Goal: Task Accomplishment & Management: Complete application form

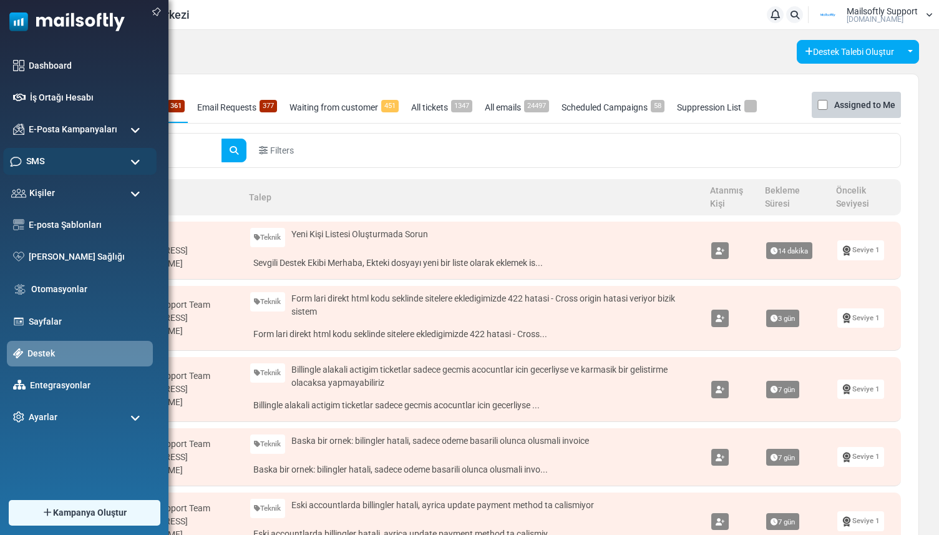
click at [56, 168] on div "SMS" at bounding box center [79, 161] width 153 height 27
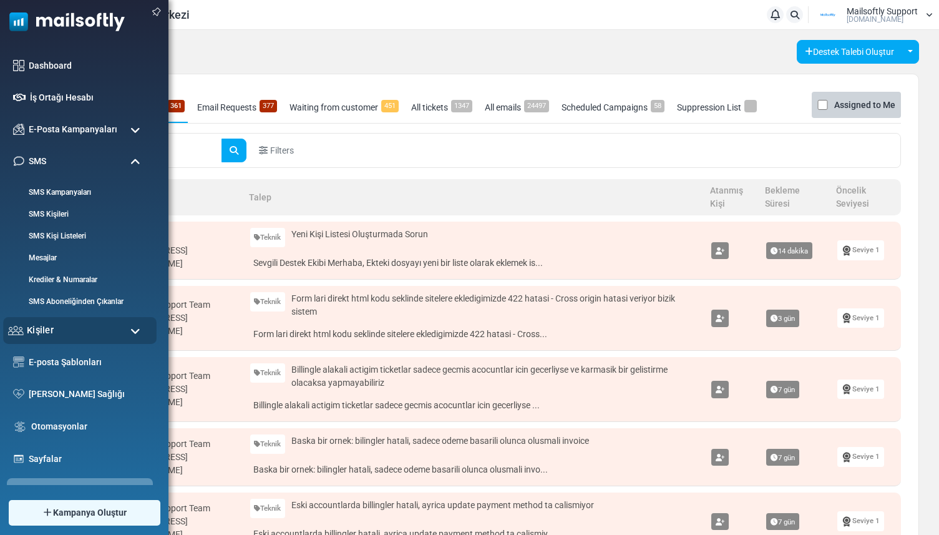
click at [44, 336] on span "Kişiler" at bounding box center [40, 330] width 27 height 14
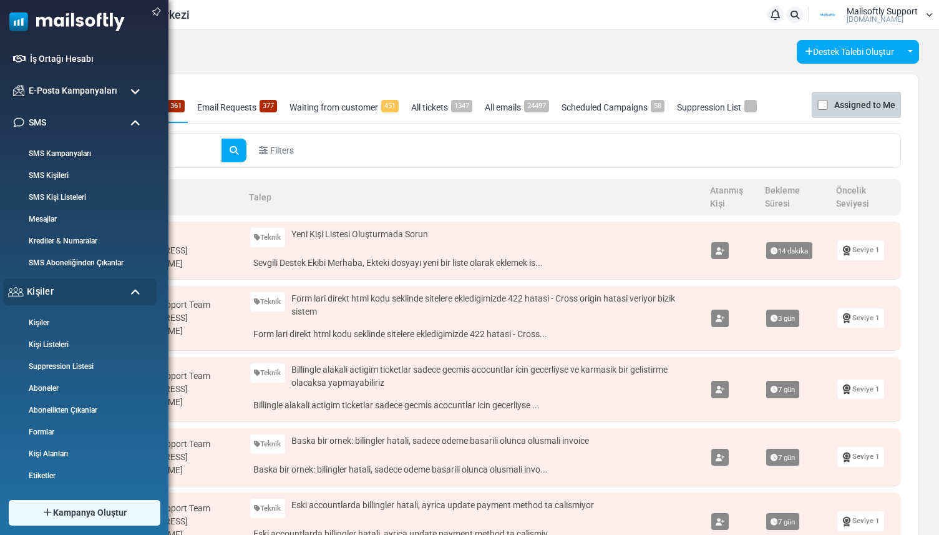
scroll to position [64, 0]
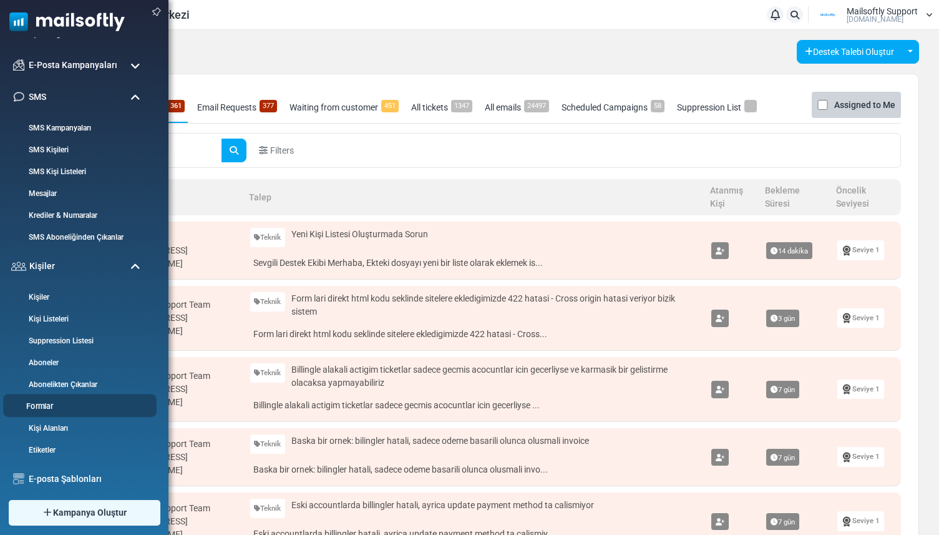
click at [46, 410] on link "Formlar" at bounding box center [78, 406] width 150 height 12
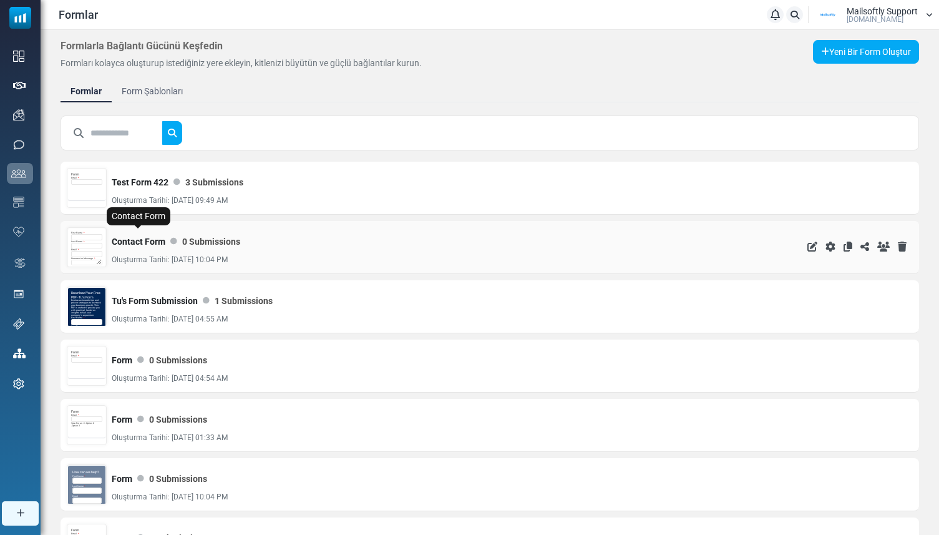
click at [152, 242] on link "Contact Form" at bounding box center [139, 241] width 54 height 25
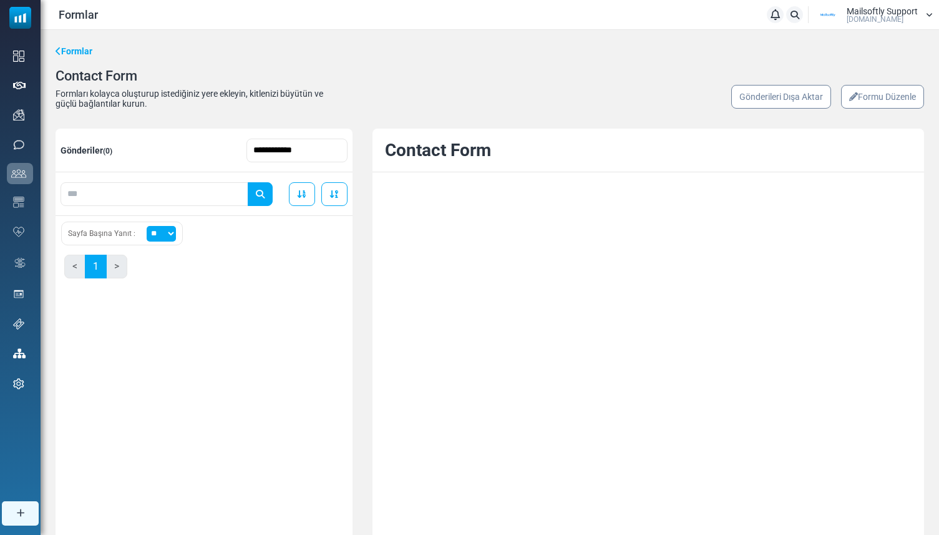
click at [854, 97] on icon at bounding box center [853, 96] width 9 height 9
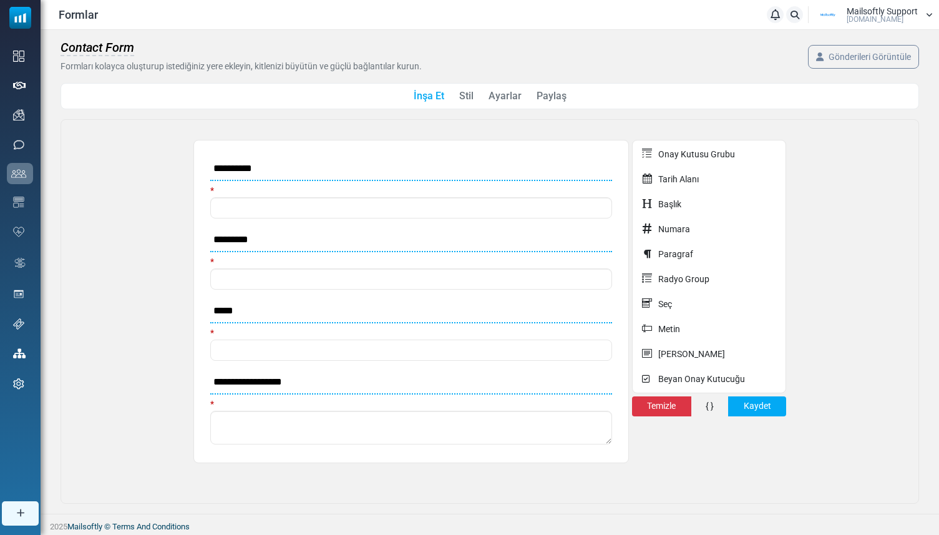
click at [541, 99] on link "Paylaş" at bounding box center [551, 96] width 30 height 15
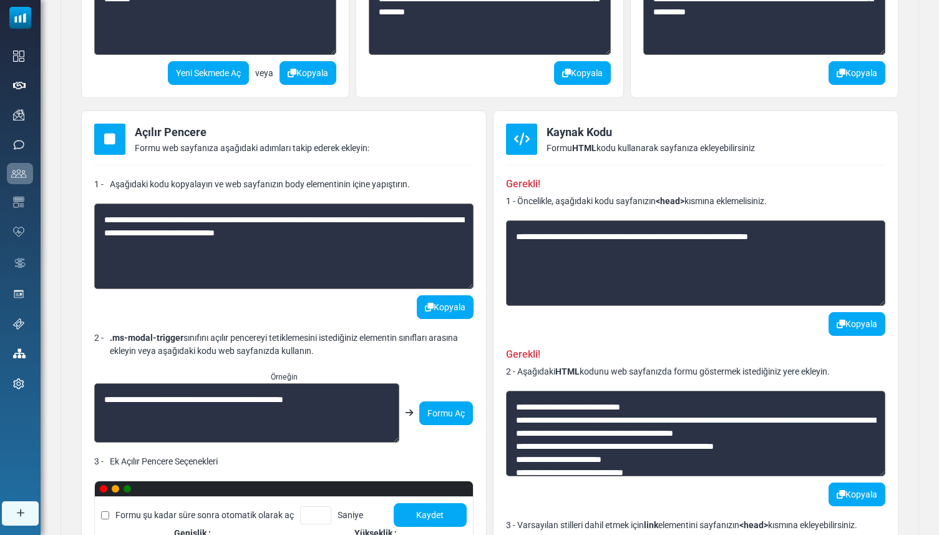
scroll to position [252, 0]
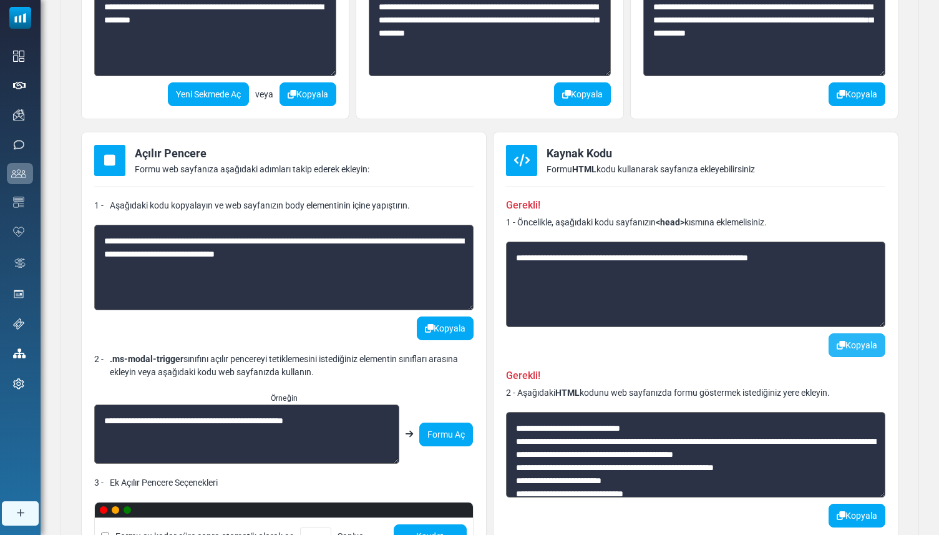
click at [854, 341] on button "Kopyala" at bounding box center [856, 345] width 57 height 24
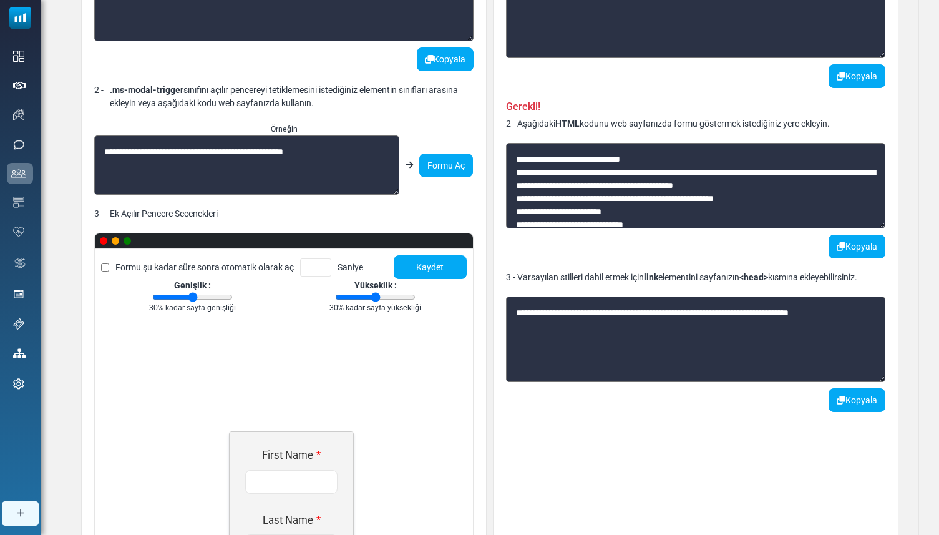
scroll to position [538, 0]
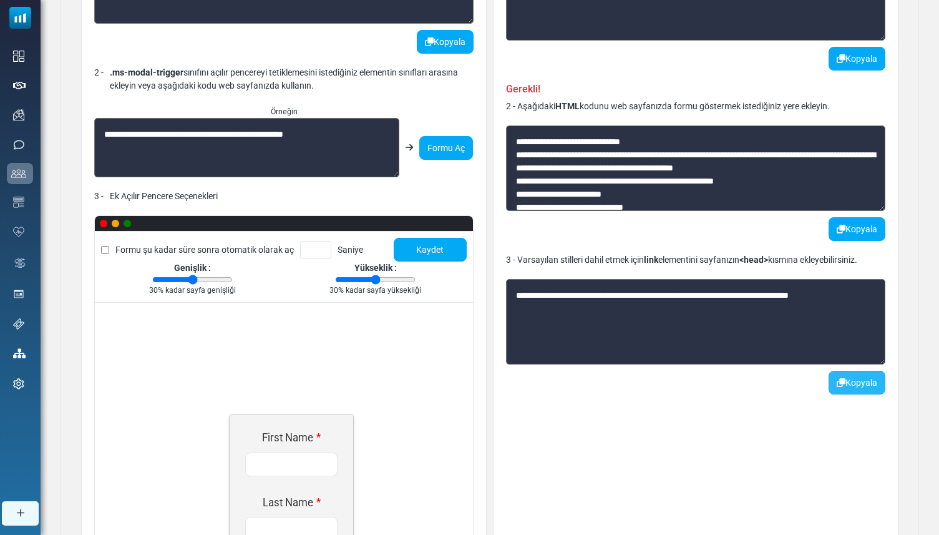
click at [874, 389] on button "Kopyala" at bounding box center [856, 383] width 57 height 24
click at [831, 229] on button "Kopyala" at bounding box center [856, 229] width 57 height 24
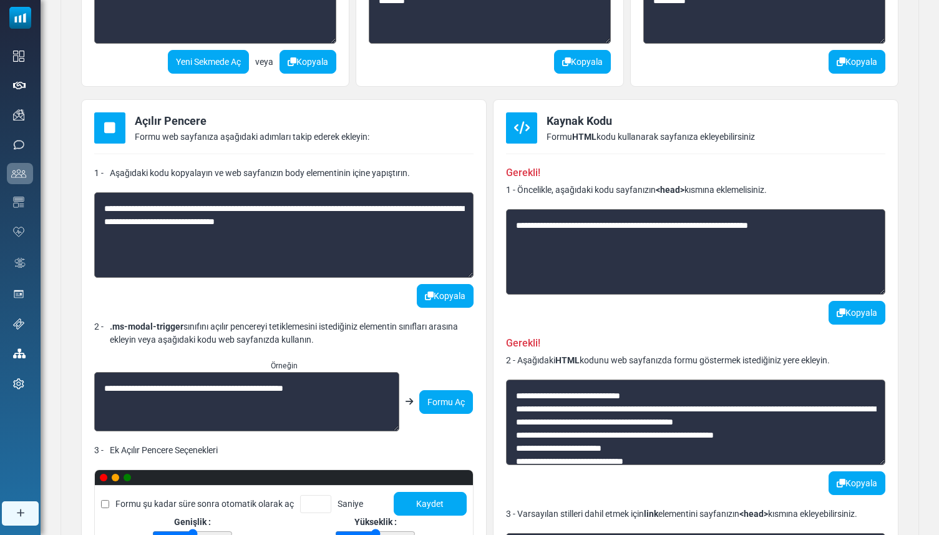
scroll to position [0, 0]
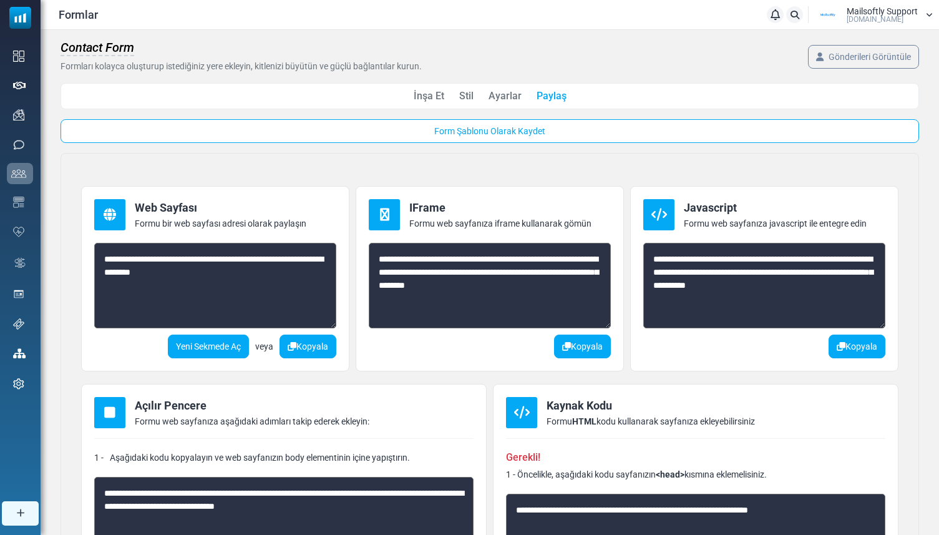
click at [437, 95] on link "İnşa Et" at bounding box center [429, 96] width 31 height 15
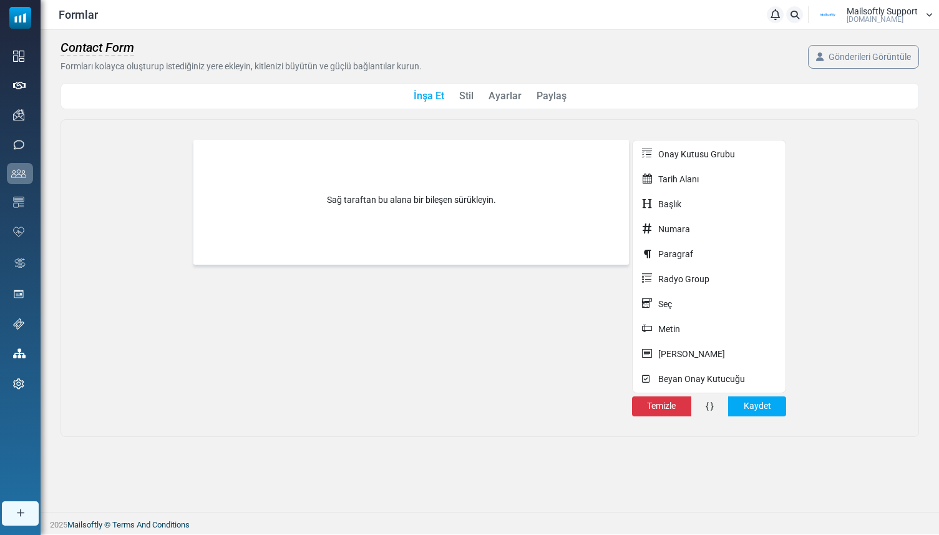
click at [505, 97] on link "Ayarlar" at bounding box center [504, 96] width 33 height 15
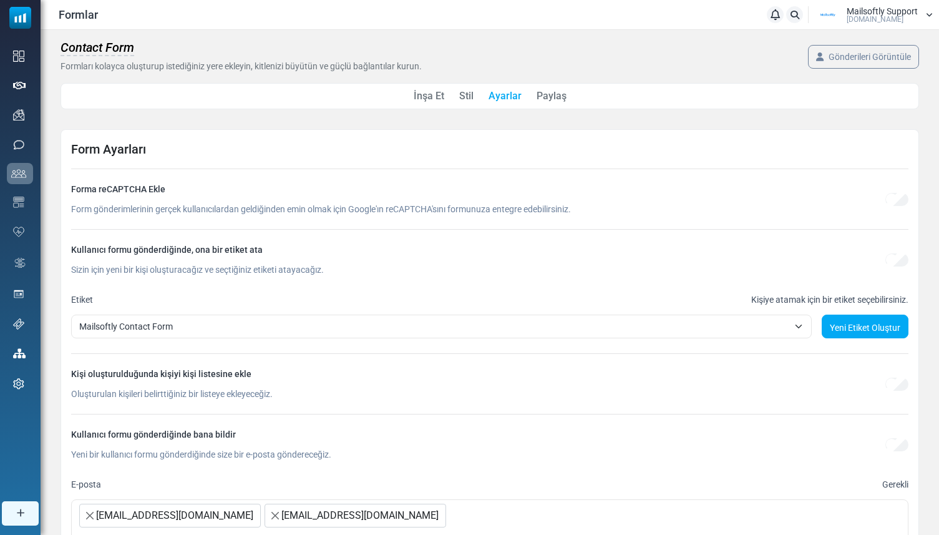
click at [541, 90] on link "Paylaş" at bounding box center [551, 96] width 30 height 15
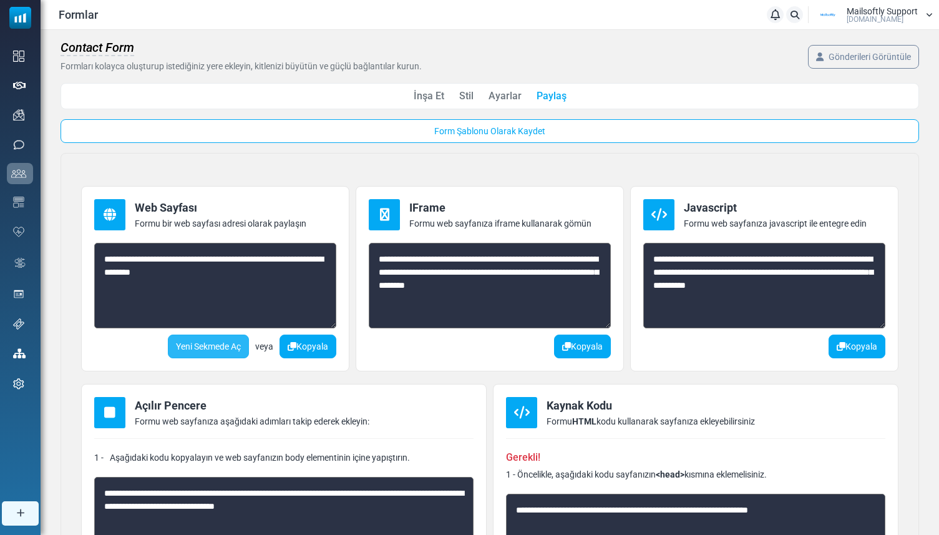
click at [220, 346] on link "Yeni Sekmede Aç" at bounding box center [208, 346] width 81 height 24
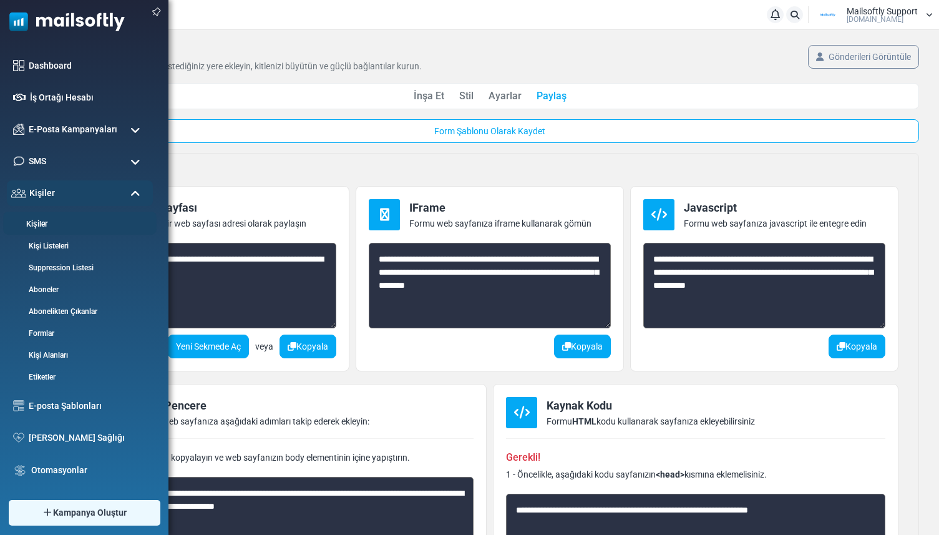
click at [48, 220] on link "Kişiler" at bounding box center [78, 224] width 150 height 12
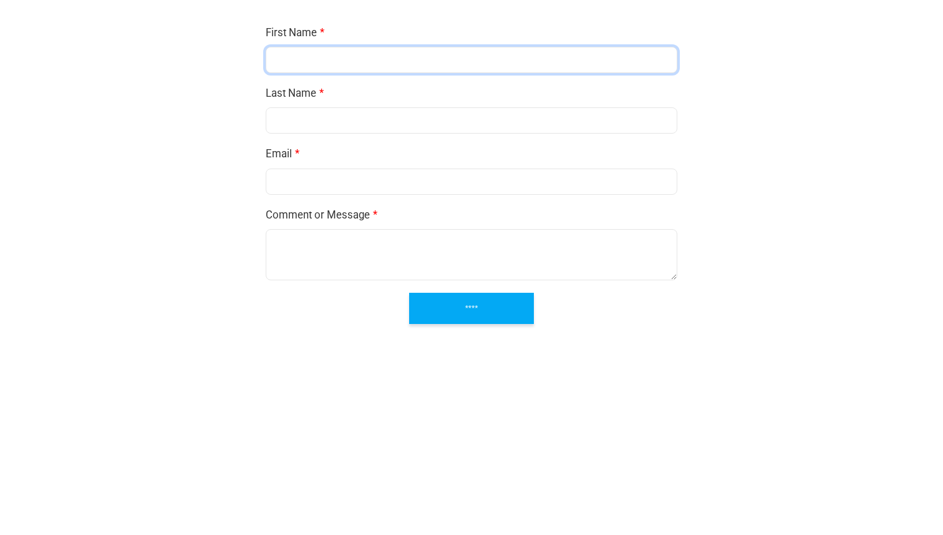
click at [439, 64] on input "text" at bounding box center [472, 60] width 412 height 26
type input "****"
click at [381, 124] on input "text" at bounding box center [472, 120] width 412 height 26
type input "***"
type input "****"
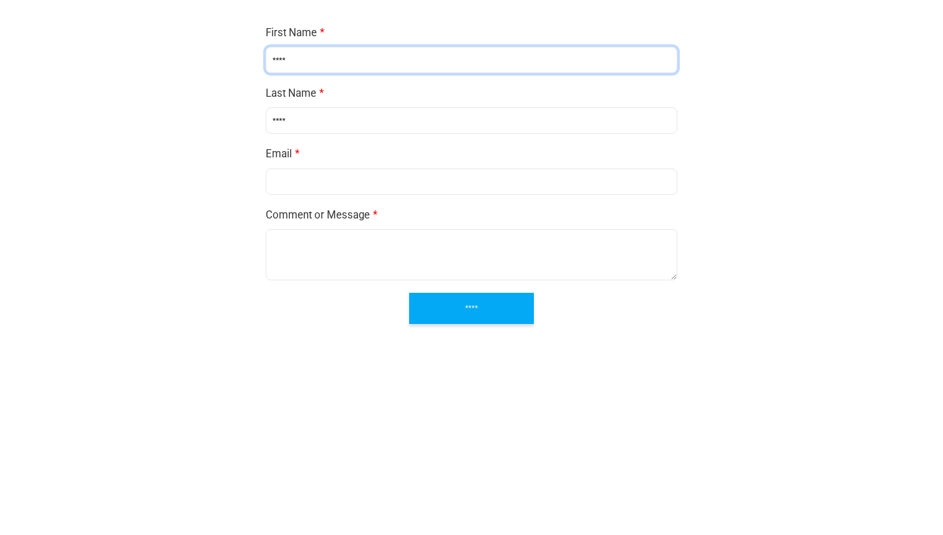
click at [341, 175] on input "email" at bounding box center [472, 181] width 412 height 26
type input "**********"
click at [344, 263] on textarea at bounding box center [472, 254] width 412 height 51
type textarea "****"
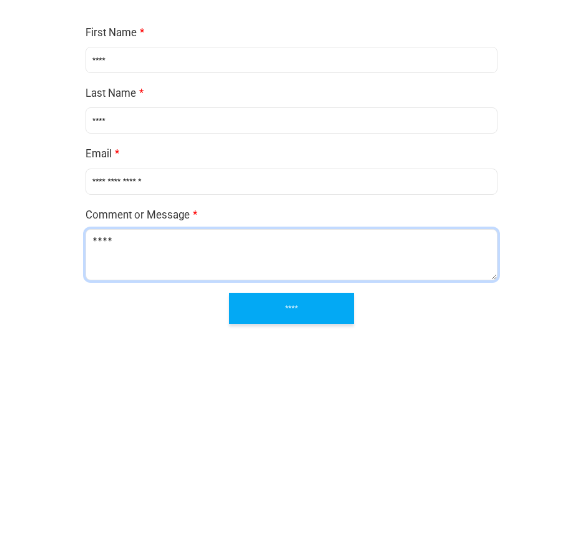
click at [315, 317] on input "****" at bounding box center [291, 308] width 125 height 31
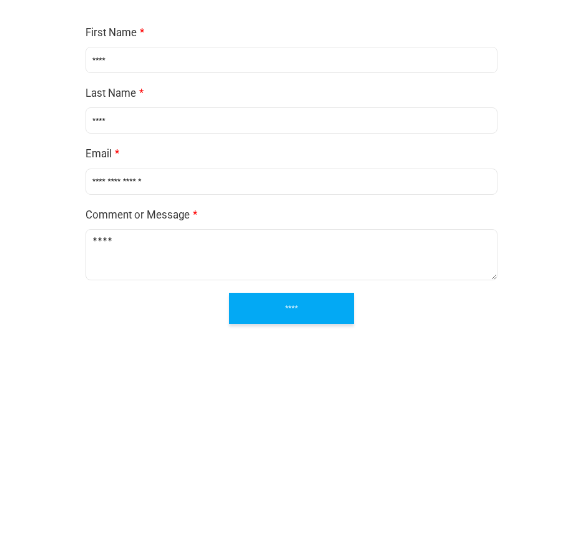
type input "**********"
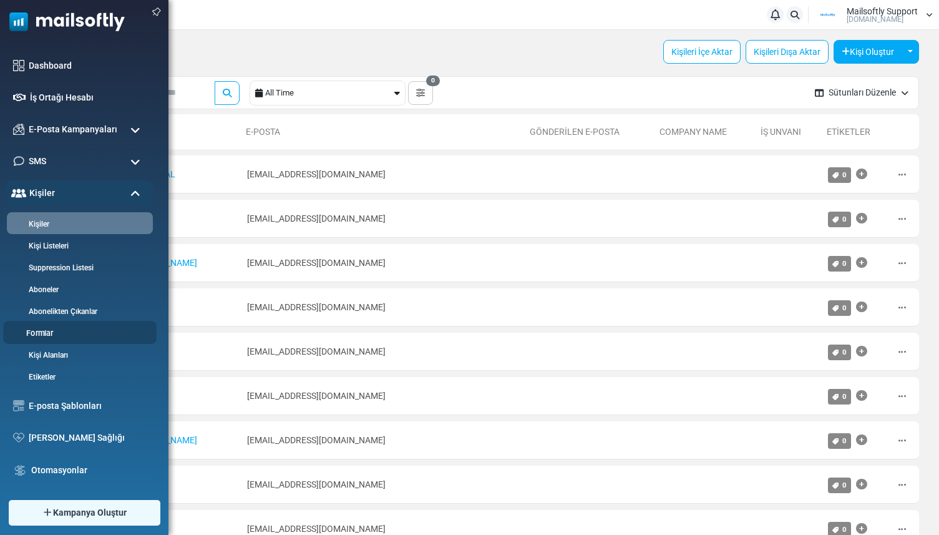
click at [47, 330] on link "Formlar" at bounding box center [78, 333] width 150 height 12
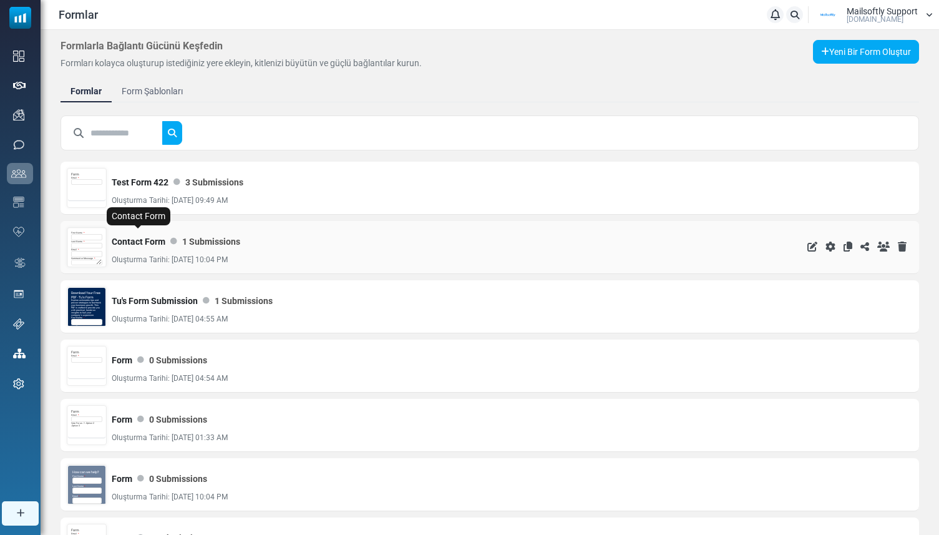
click at [149, 243] on link "Contact Form" at bounding box center [139, 241] width 54 height 25
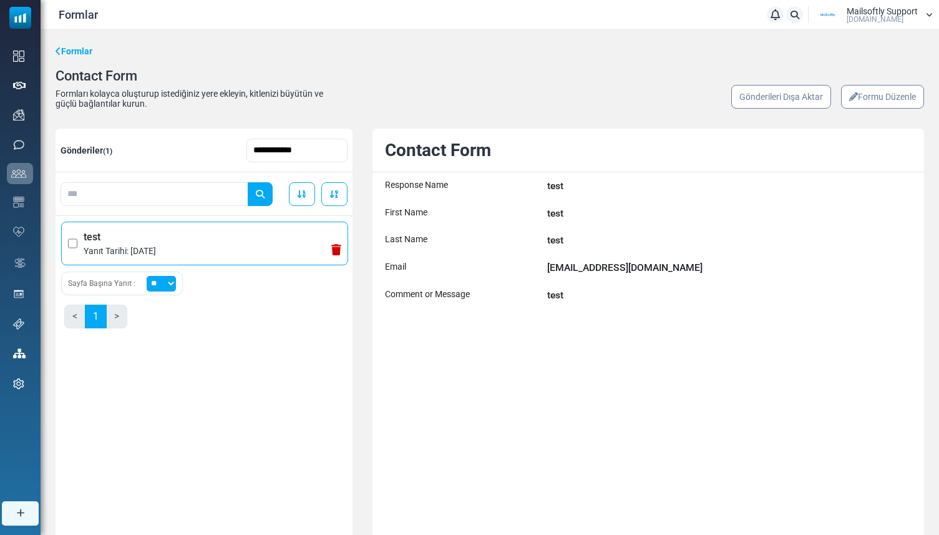
click at [146, 235] on span "test" at bounding box center [213, 237] width 258 height 15
click at [77, 53] on link "Formlar" at bounding box center [74, 51] width 37 height 13
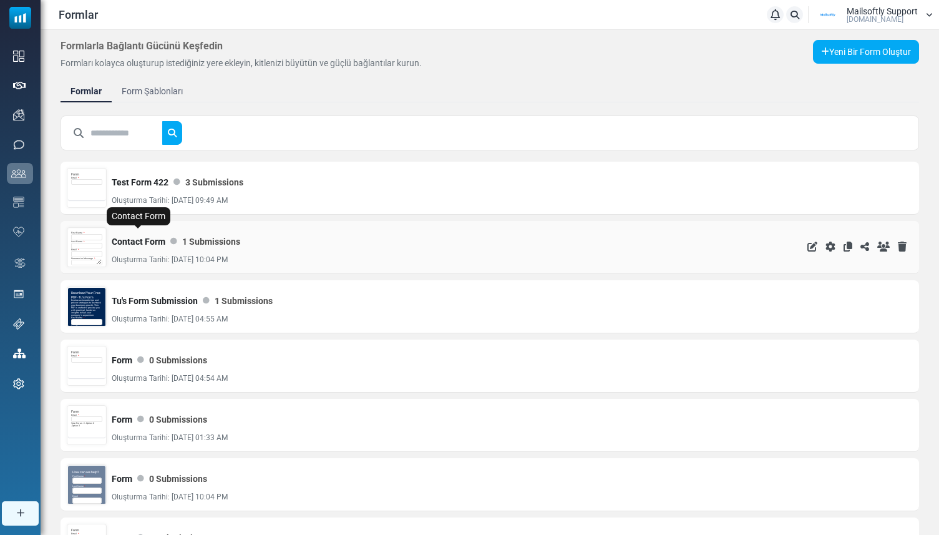
click at [139, 234] on link "Contact Form" at bounding box center [139, 241] width 54 height 25
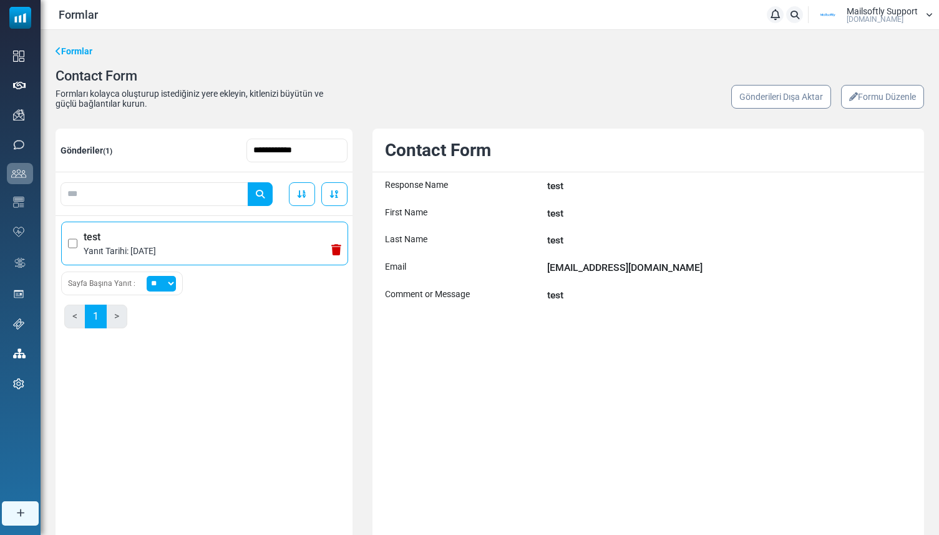
click at [177, 238] on span "test" at bounding box center [213, 237] width 258 height 15
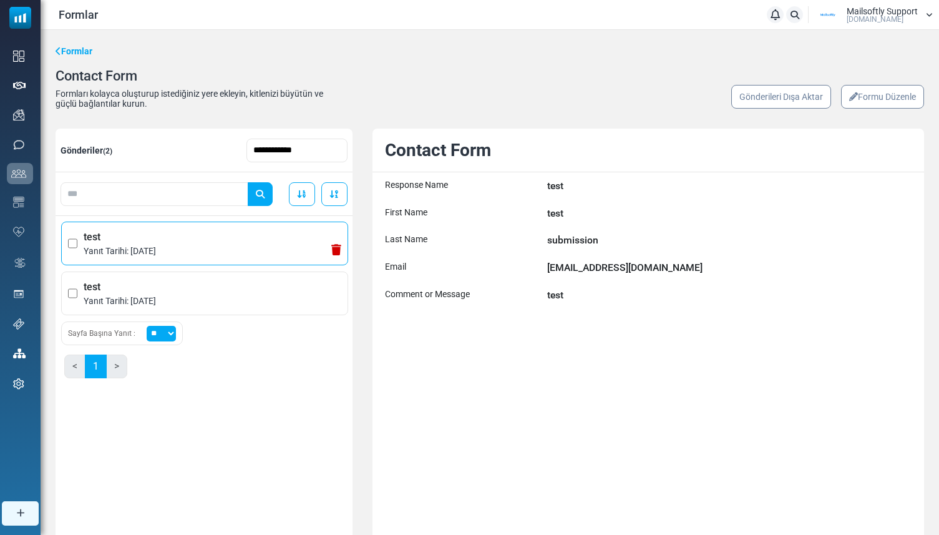
click at [145, 231] on span "test" at bounding box center [213, 237] width 258 height 15
click at [139, 284] on span "test" at bounding box center [213, 286] width 258 height 15
click at [154, 243] on span "test" at bounding box center [213, 237] width 258 height 15
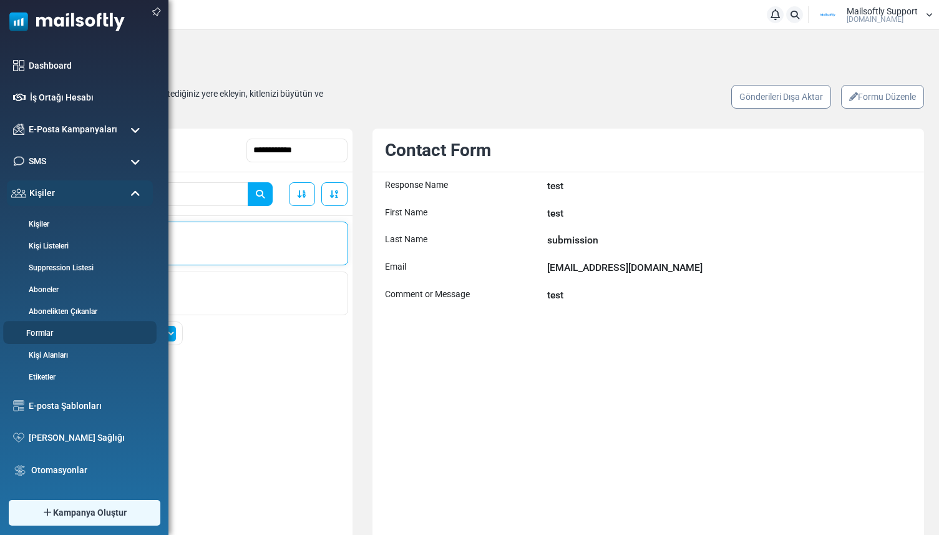
click at [49, 329] on link "Formlar" at bounding box center [78, 333] width 150 height 12
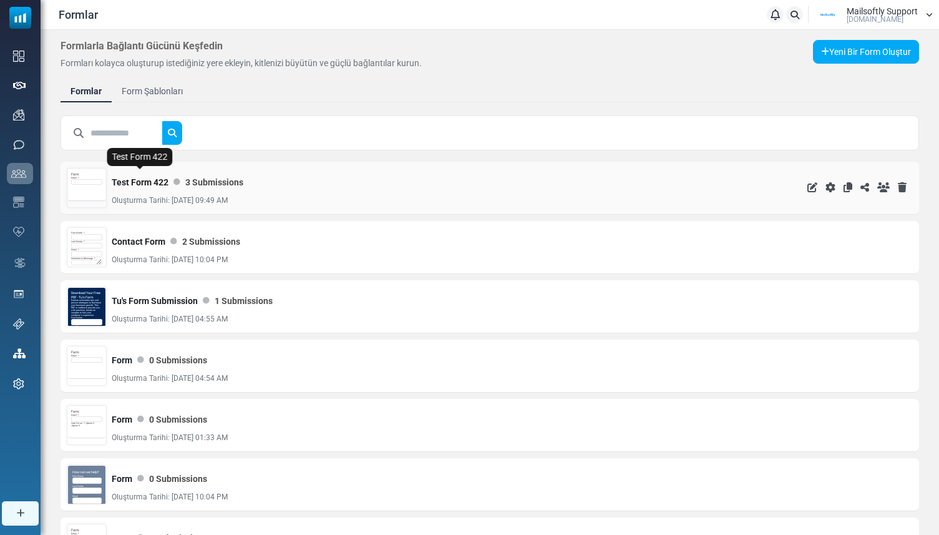
click at [127, 186] on link "Test Form 422" at bounding box center [140, 182] width 57 height 25
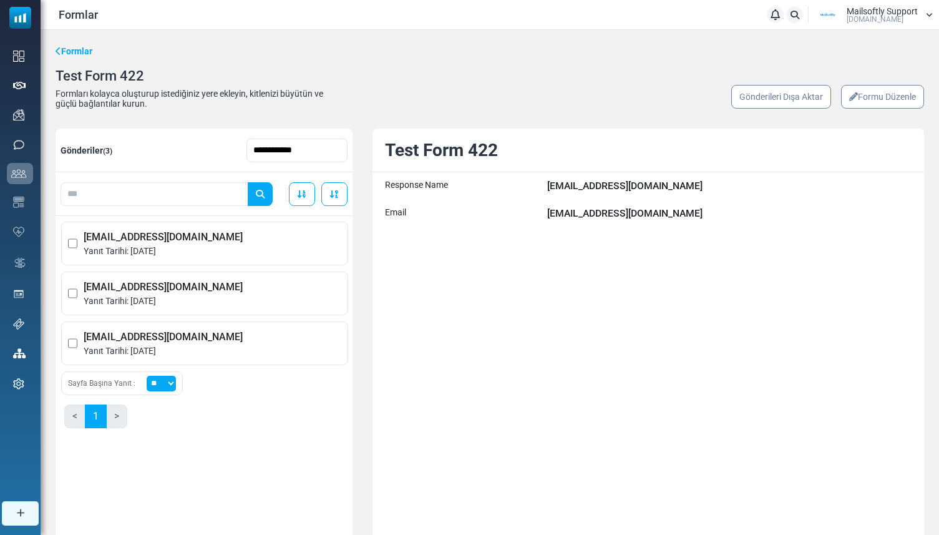
click at [876, 99] on link "Formu Düzenle" at bounding box center [882, 97] width 83 height 24
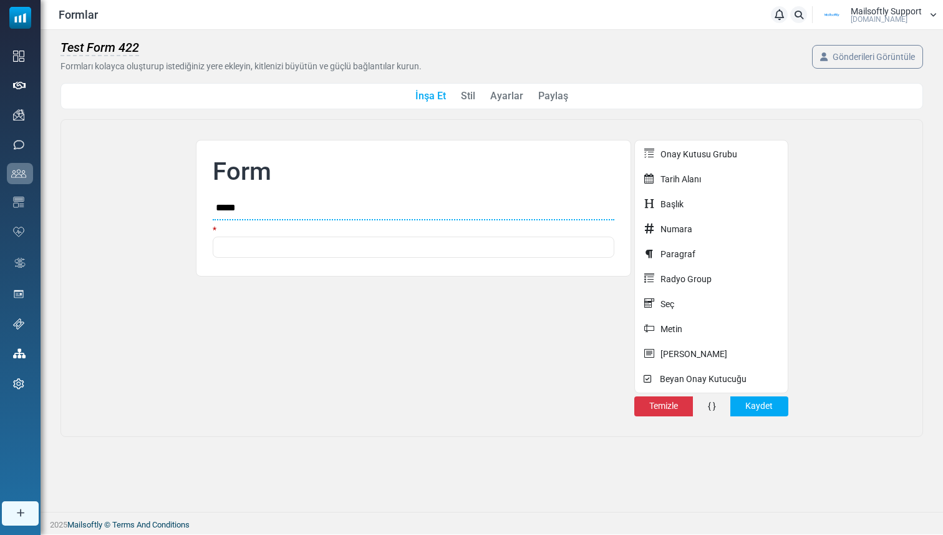
click at [548, 94] on link "Paylaş" at bounding box center [553, 96] width 30 height 15
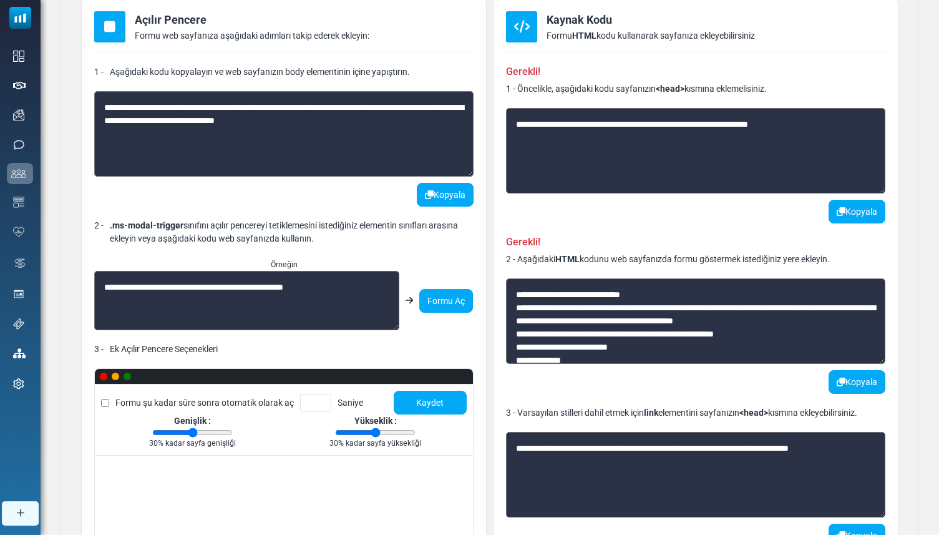
scroll to position [506, 0]
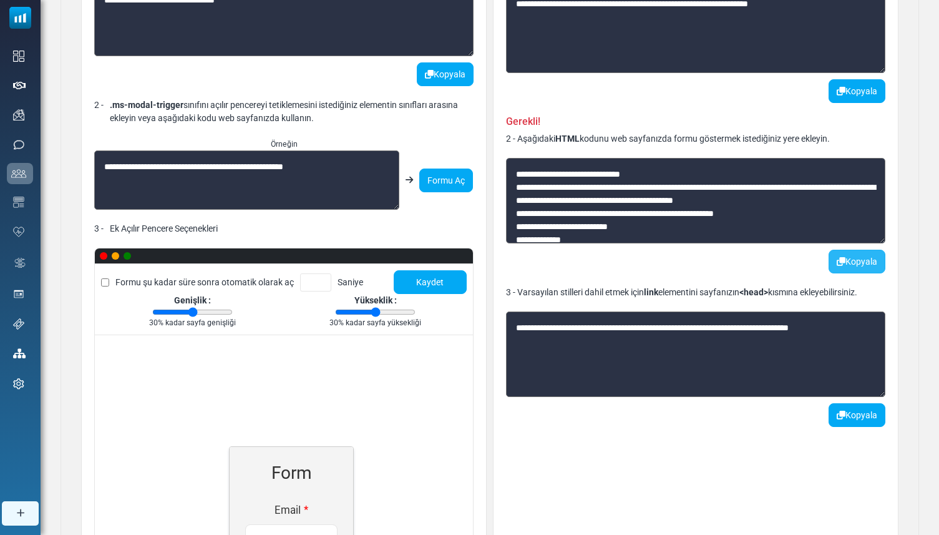
click at [840, 271] on button "Kopyala" at bounding box center [856, 262] width 57 height 24
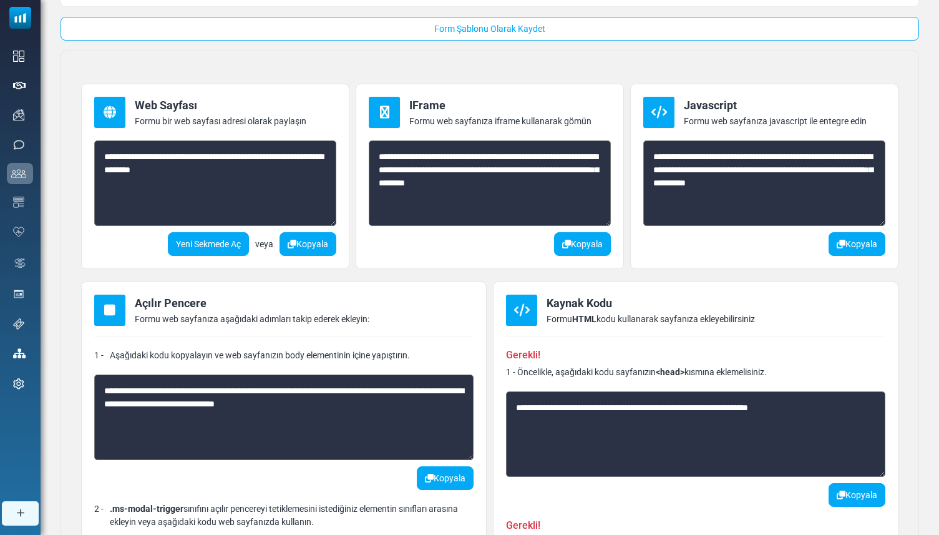
scroll to position [0, 0]
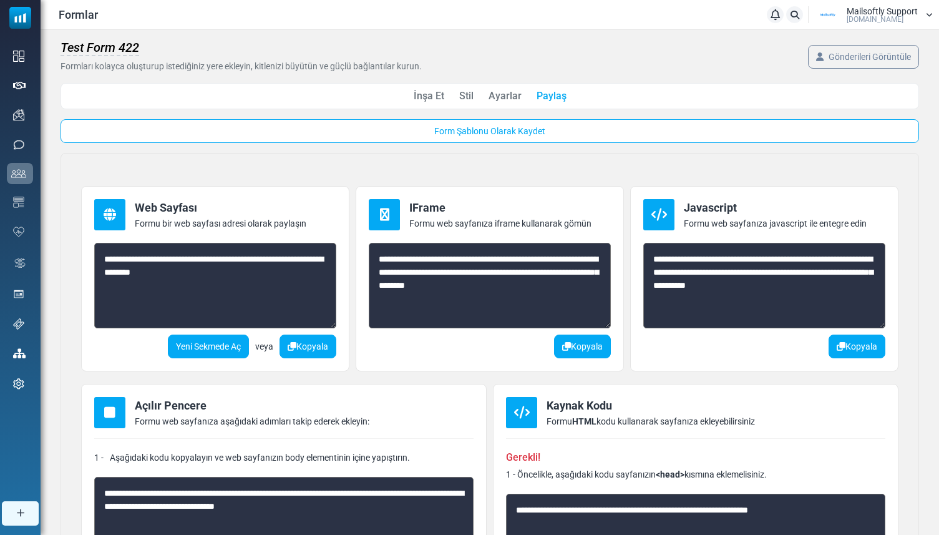
click at [430, 100] on link "İnşa Et" at bounding box center [429, 96] width 31 height 15
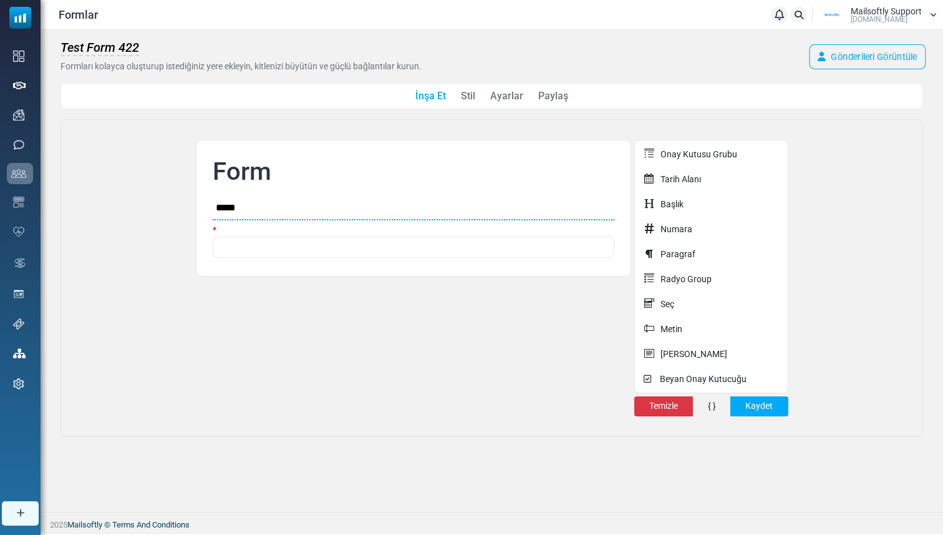
click at [830, 56] on link "Gönderileri Görüntüle" at bounding box center [868, 56] width 117 height 25
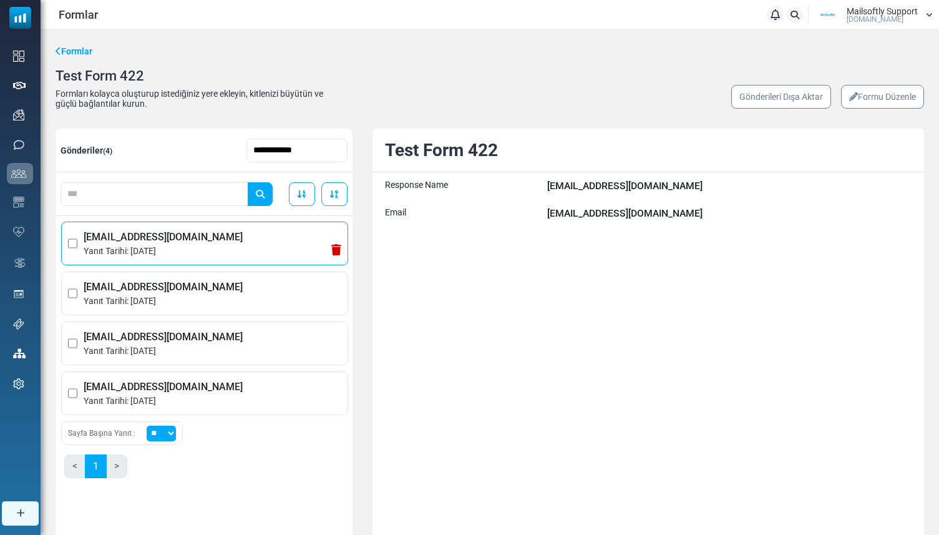
click at [179, 247] on span "Yanıt Tarihi: [DATE]" at bounding box center [213, 251] width 258 height 13
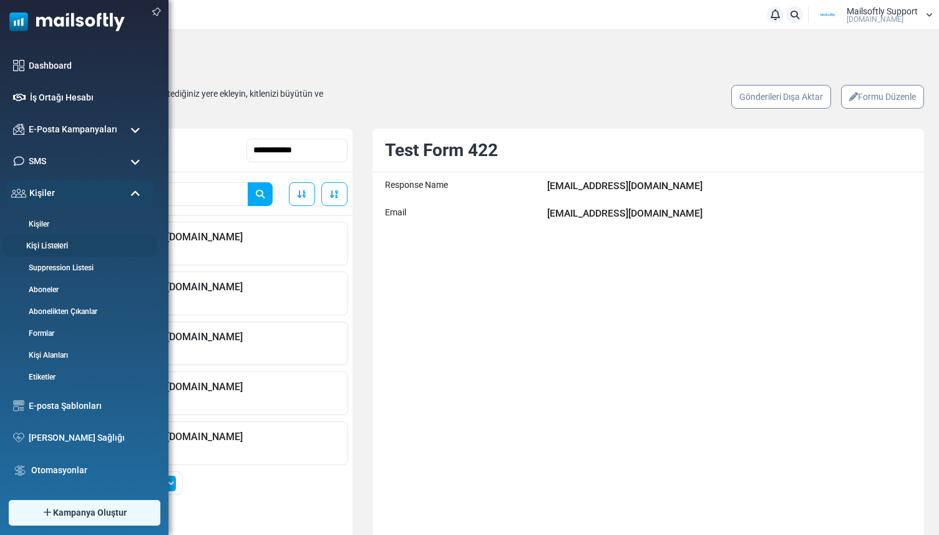
click at [50, 243] on link "Kişi Listeleri" at bounding box center [78, 246] width 150 height 12
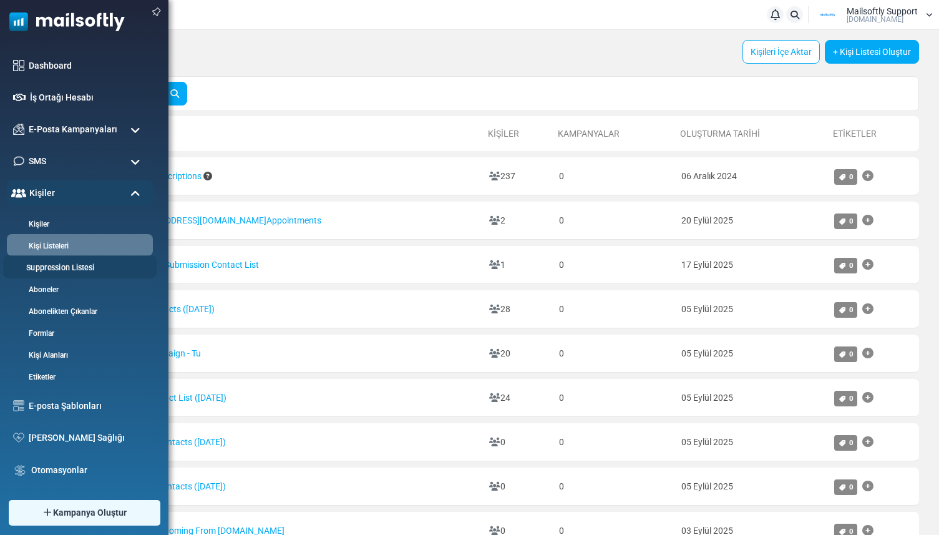
click at [55, 268] on link "Suppression Listesi" at bounding box center [78, 268] width 150 height 12
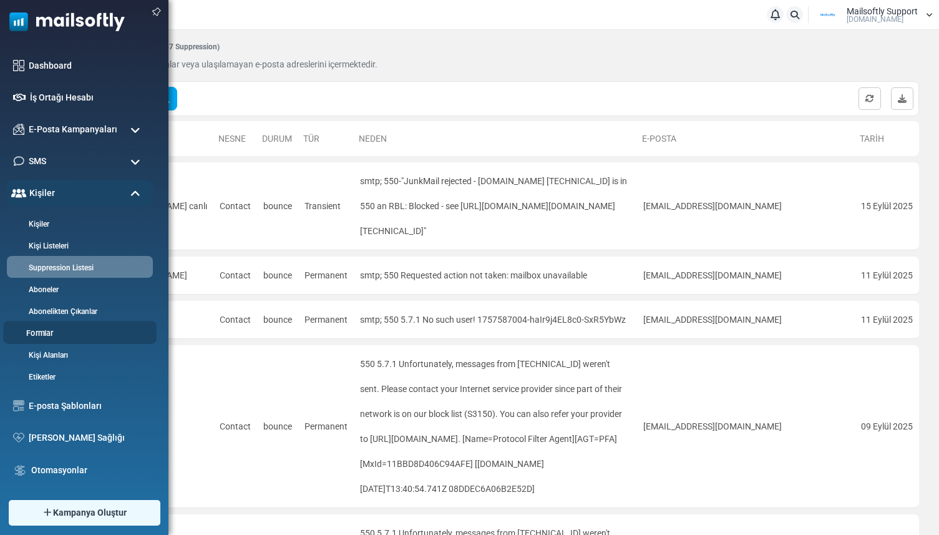
click at [42, 328] on link "Formlar" at bounding box center [78, 333] width 150 height 12
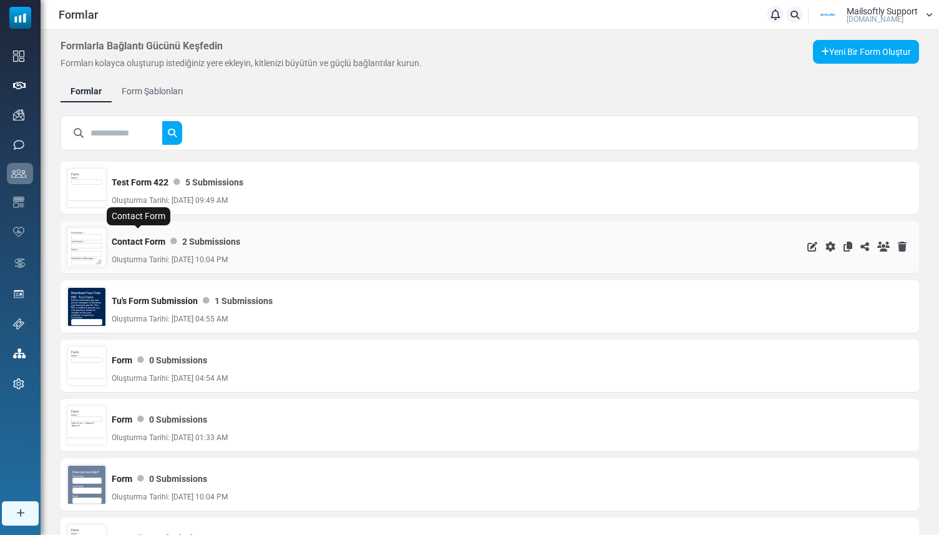
click at [138, 244] on link "Contact Form" at bounding box center [139, 241] width 54 height 25
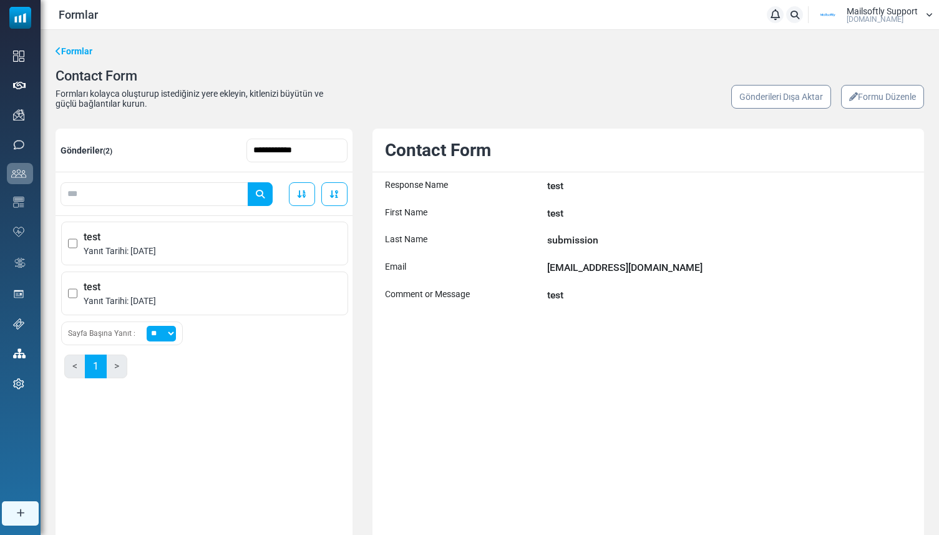
click at [866, 98] on link "Formu Düzenle" at bounding box center [882, 97] width 83 height 24
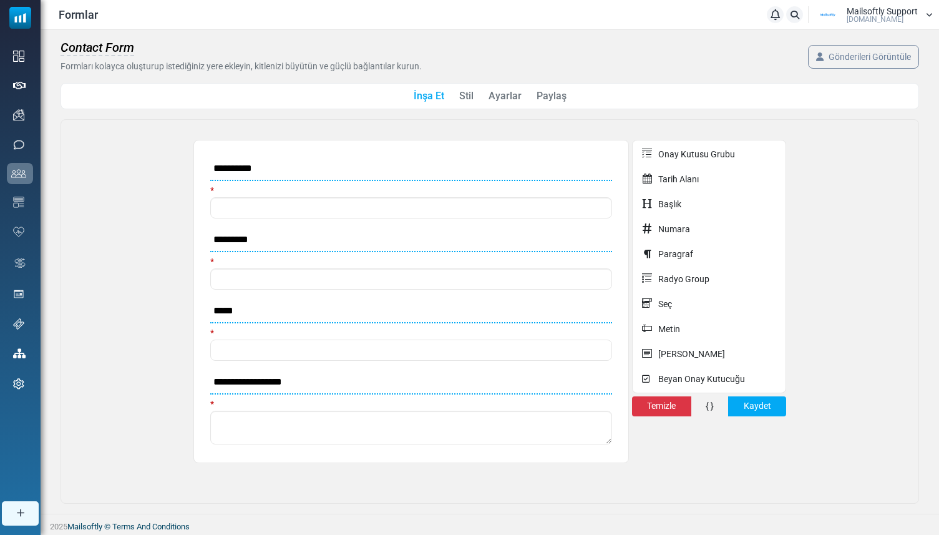
click at [543, 94] on link "Paylaş" at bounding box center [551, 96] width 30 height 15
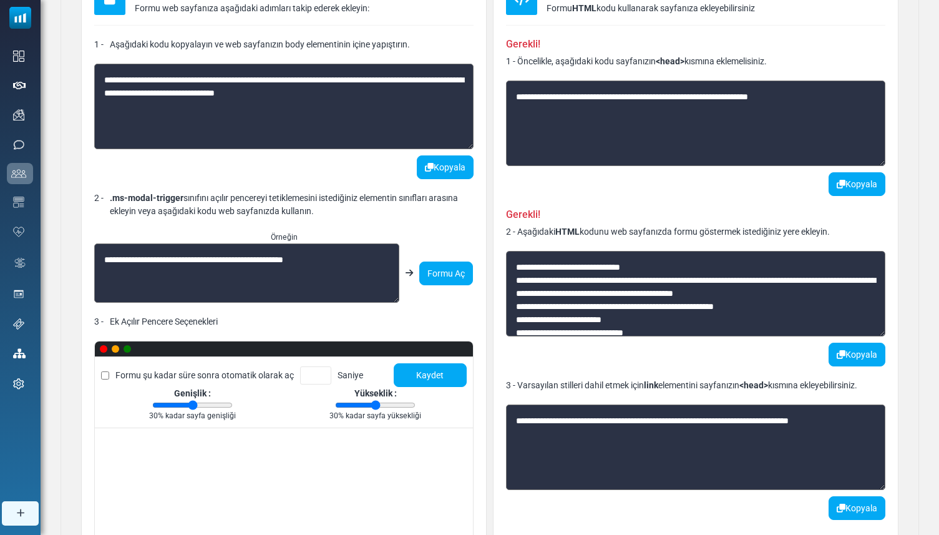
scroll to position [417, 0]
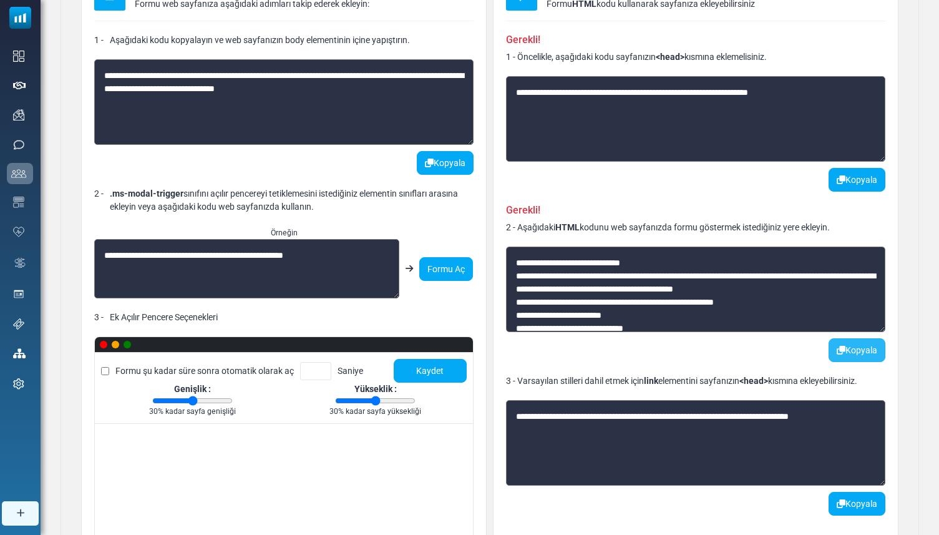
click at [840, 346] on icon "button" at bounding box center [841, 350] width 9 height 9
click at [845, 504] on button "Kopyala" at bounding box center [856, 504] width 57 height 24
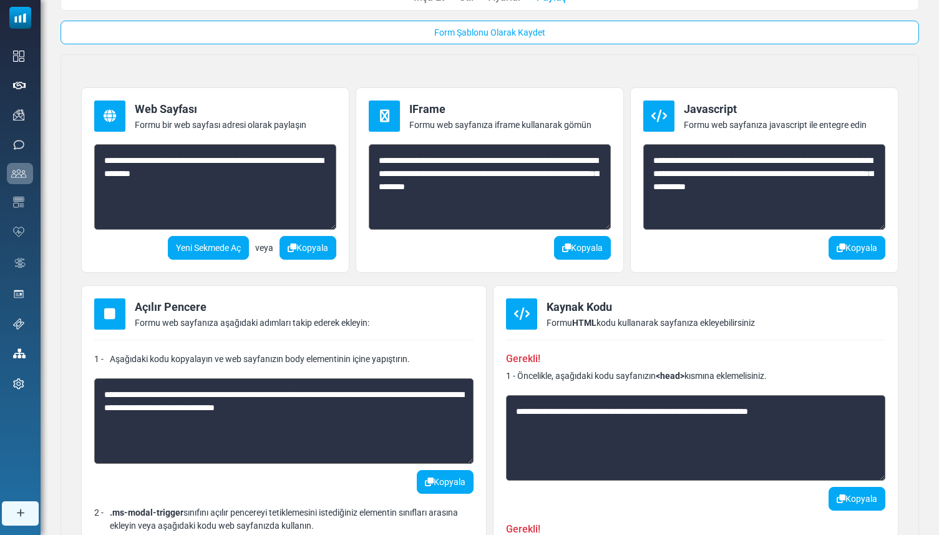
scroll to position [0, 0]
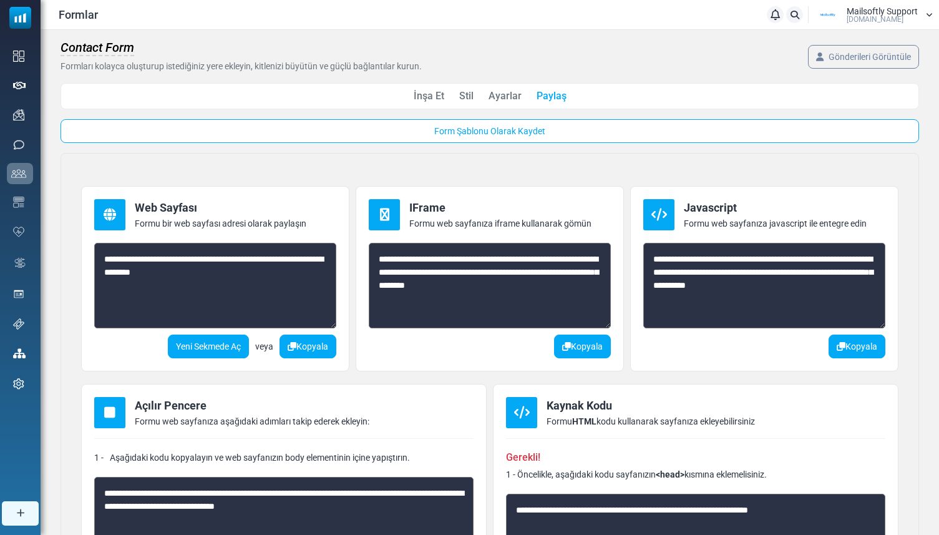
click at [502, 93] on link "Ayarlar" at bounding box center [504, 96] width 33 height 15
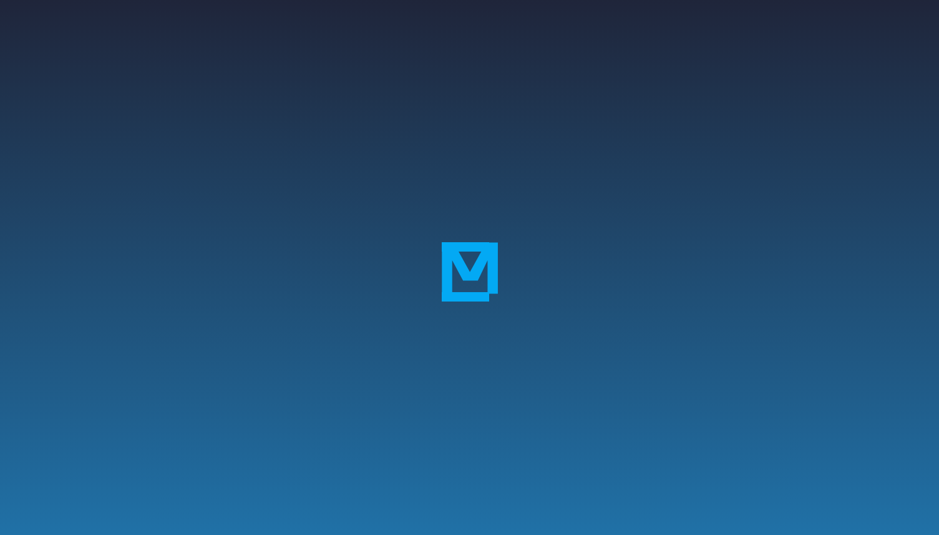
scroll to position [76, 0]
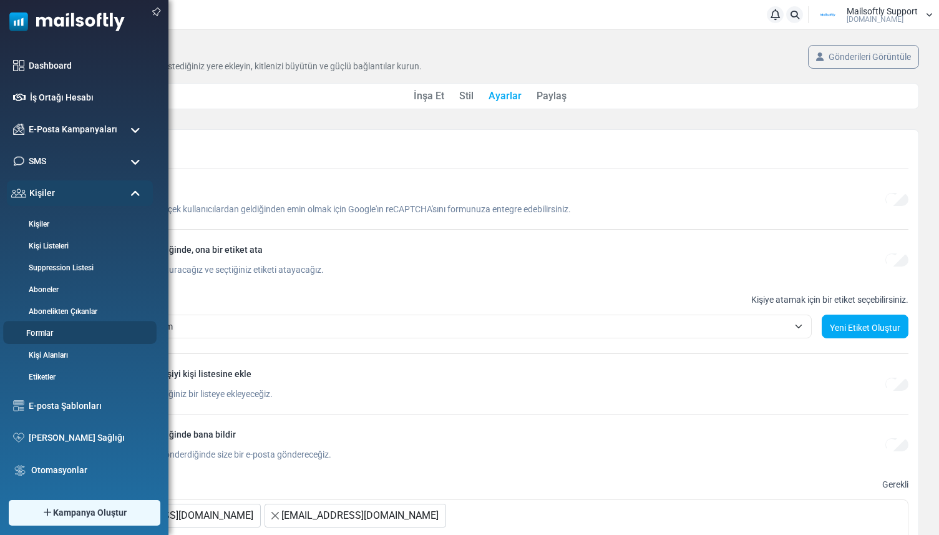
click at [46, 335] on link "Formlar" at bounding box center [78, 333] width 150 height 12
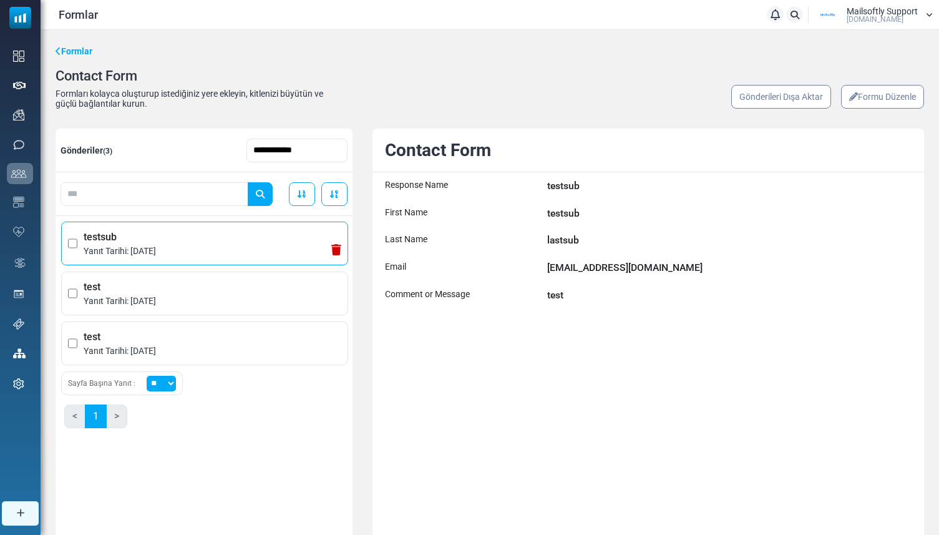
click at [141, 233] on span "testsub" at bounding box center [213, 237] width 258 height 15
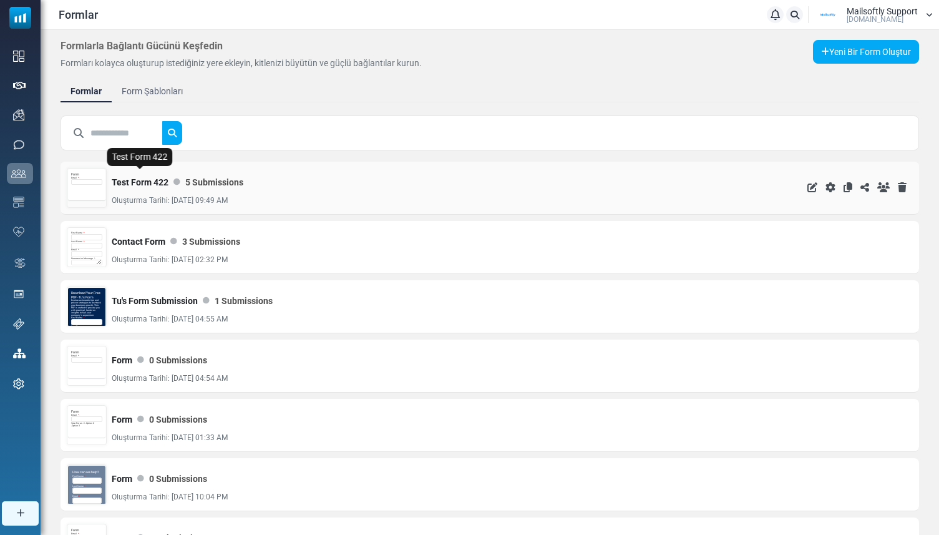
click at [149, 185] on link "Test Form 422" at bounding box center [140, 182] width 57 height 25
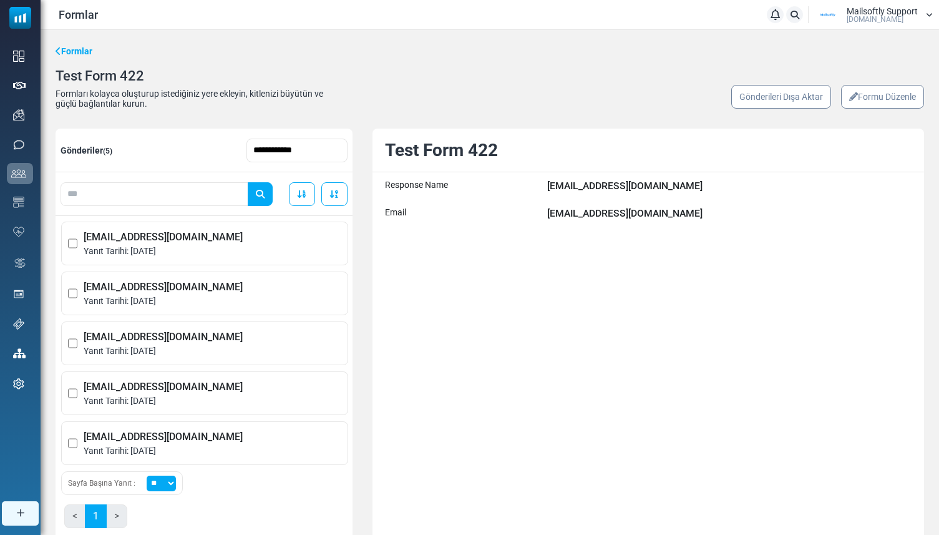
click at [851, 111] on div "**********" at bounding box center [490, 302] width 898 height 544
click at [851, 95] on icon at bounding box center [853, 96] width 9 height 9
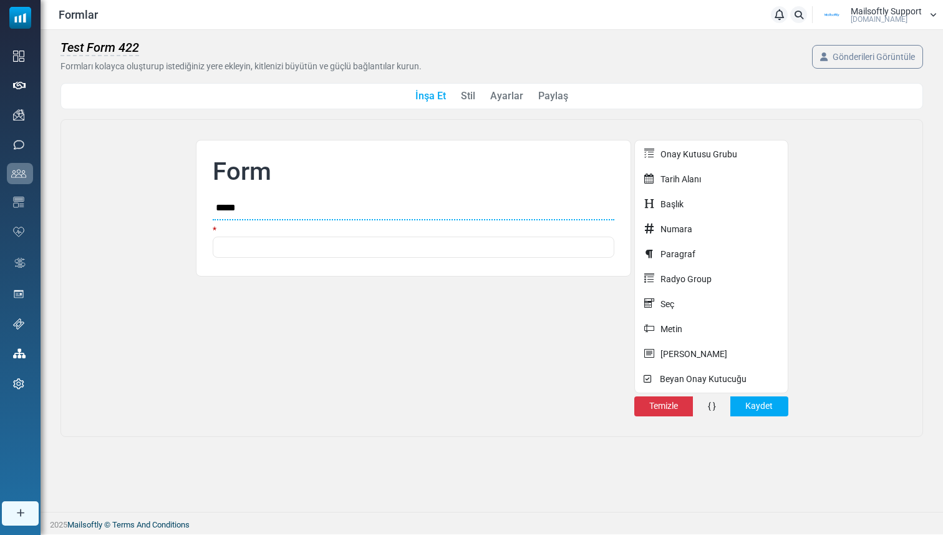
click at [546, 93] on link "Paylaş" at bounding box center [553, 96] width 30 height 15
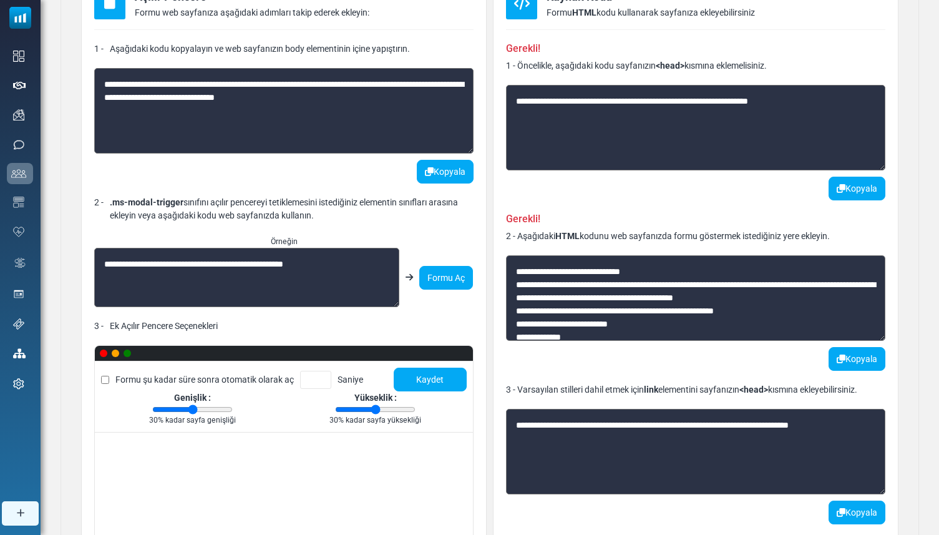
scroll to position [420, 0]
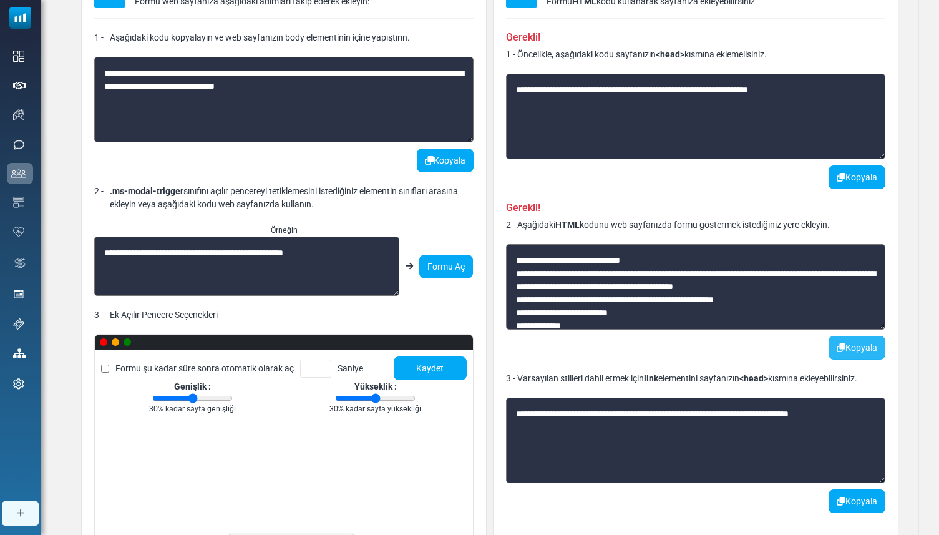
click at [832, 346] on button "Kopyala" at bounding box center [856, 348] width 57 height 24
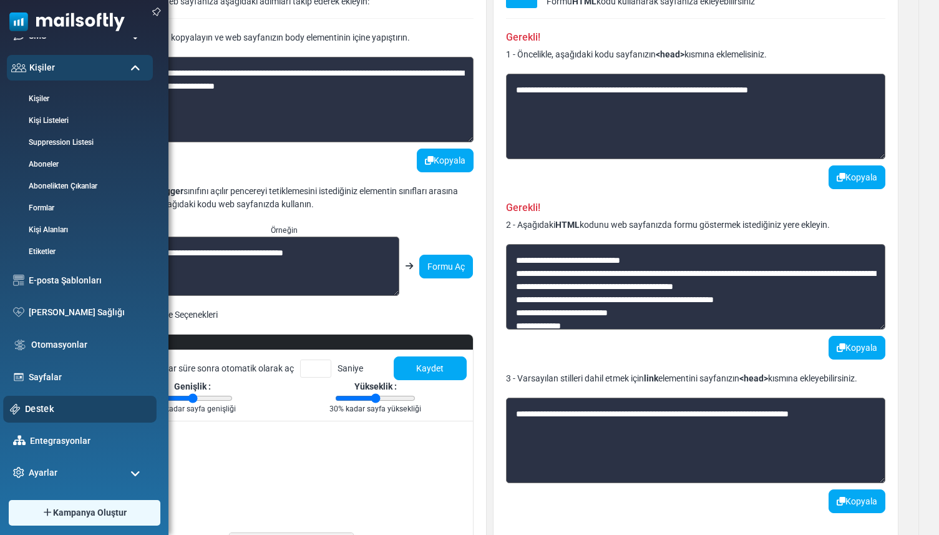
click at [66, 404] on link "Destek" at bounding box center [87, 409] width 125 height 14
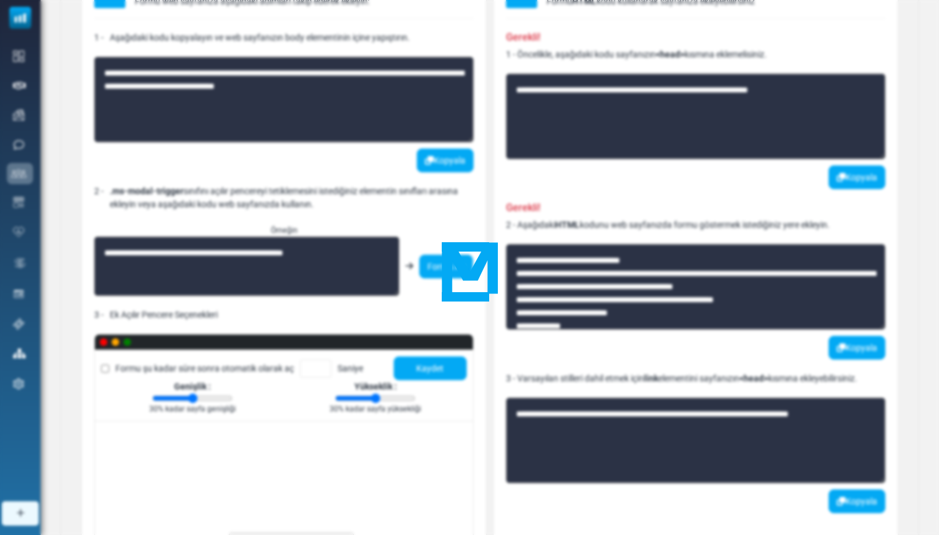
scroll to position [0, 0]
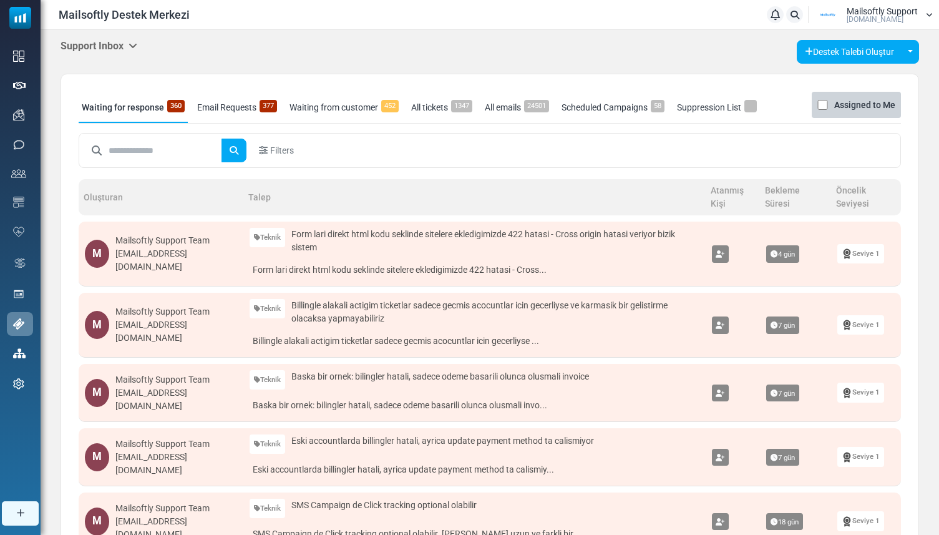
click at [119, 41] on h5 "Support Inbox" at bounding box center [99, 46] width 77 height 12
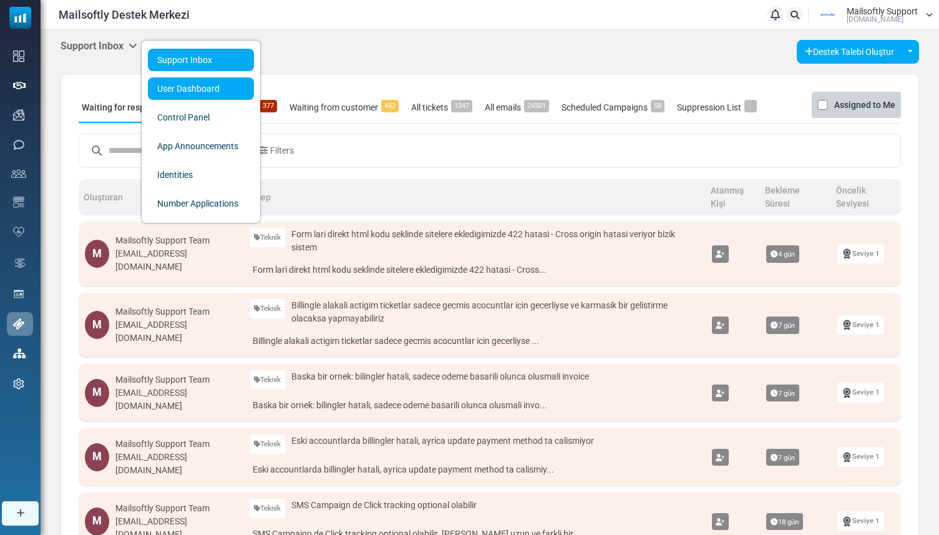
click at [165, 90] on link "User Dashboard" at bounding box center [201, 88] width 106 height 22
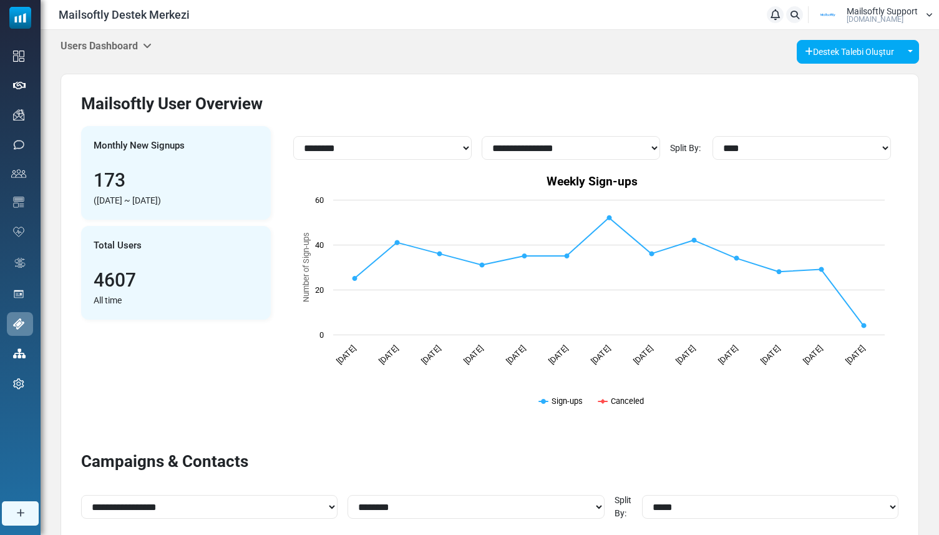
click at [137, 45] on h5 "Users Dashboard" at bounding box center [106, 46] width 91 height 12
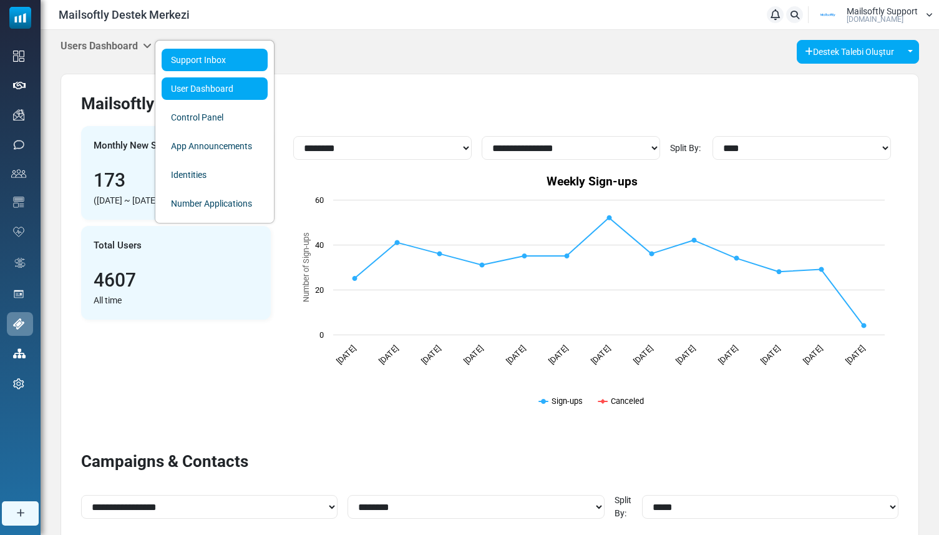
click at [163, 60] on link "Support Inbox" at bounding box center [215, 60] width 106 height 22
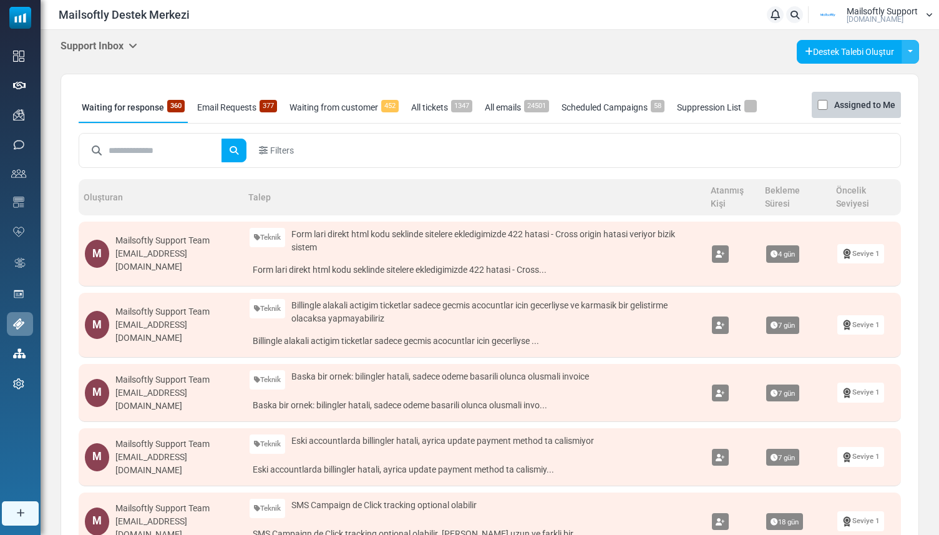
click at [905, 49] on button "Toggle Dropdown" at bounding box center [909, 52] width 17 height 24
click at [635, 77] on div "Waiting for response 360 Email Requests 377 Waiting from customer 452 All ticke…" at bounding box center [490, 515] width 858 height 882
click at [120, 42] on h5 "Support Inbox" at bounding box center [99, 46] width 77 height 12
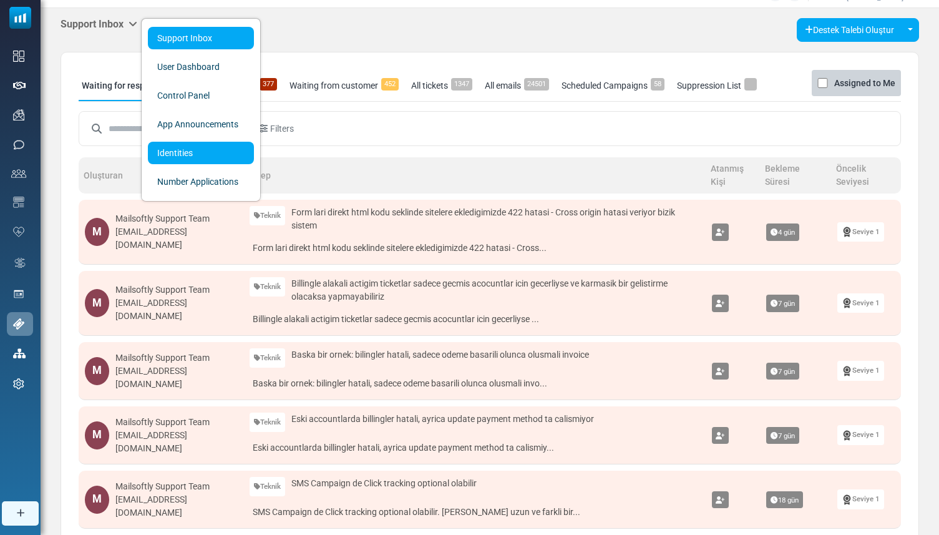
scroll to position [22, 0]
click at [80, 162] on th "Oluşturan" at bounding box center [161, 175] width 165 height 36
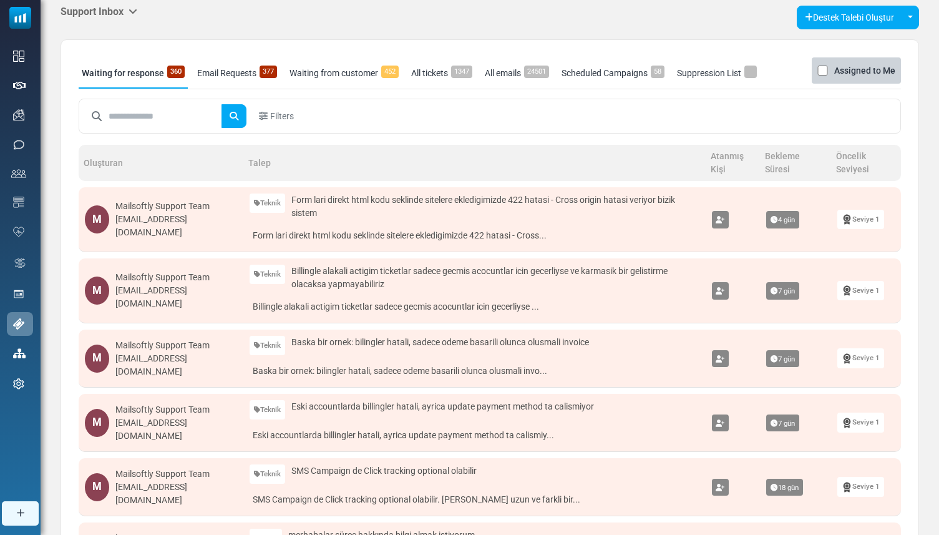
scroll to position [36, 0]
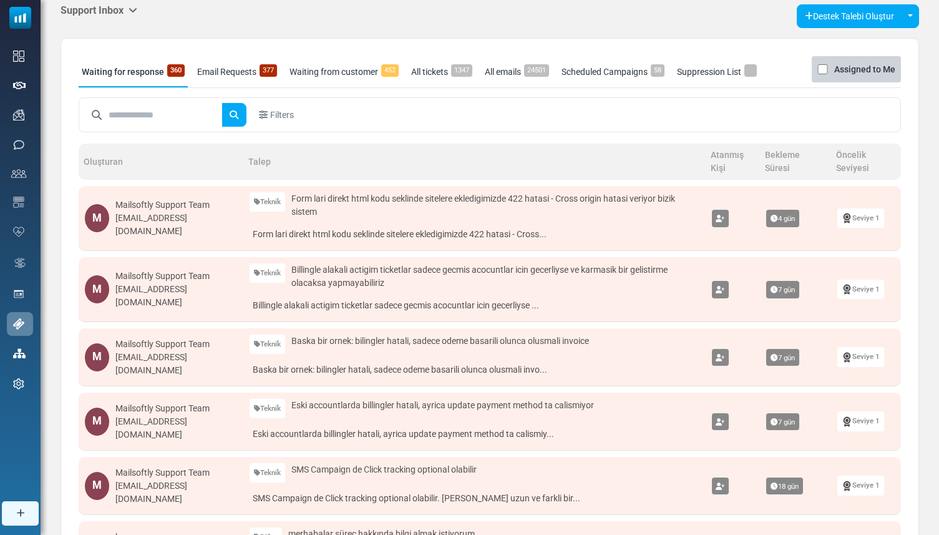
click at [120, 117] on input "text" at bounding box center [166, 115] width 114 height 24
click at [62, 129] on div "Waiting for response 360 Email Requests 377 Waiting from customer 452 All ticke…" at bounding box center [490, 479] width 858 height 882
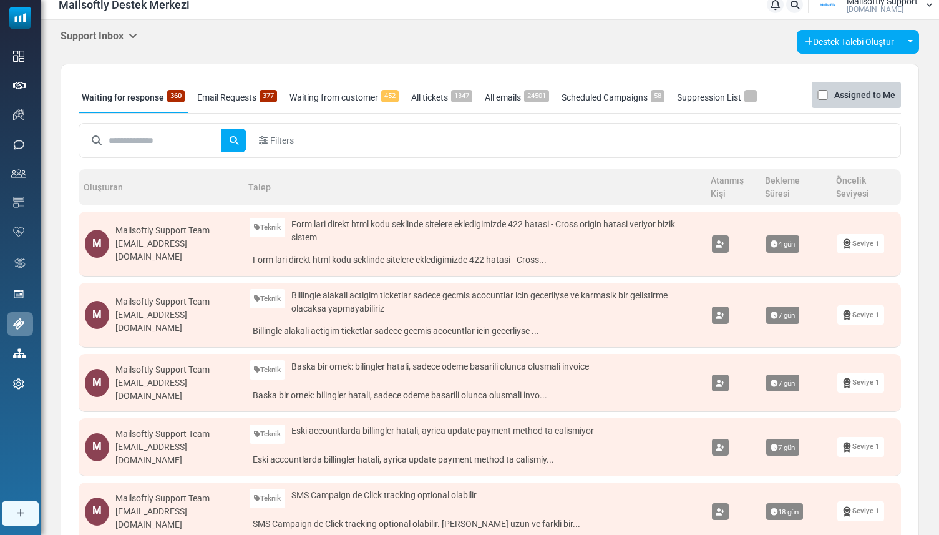
scroll to position [0, 0]
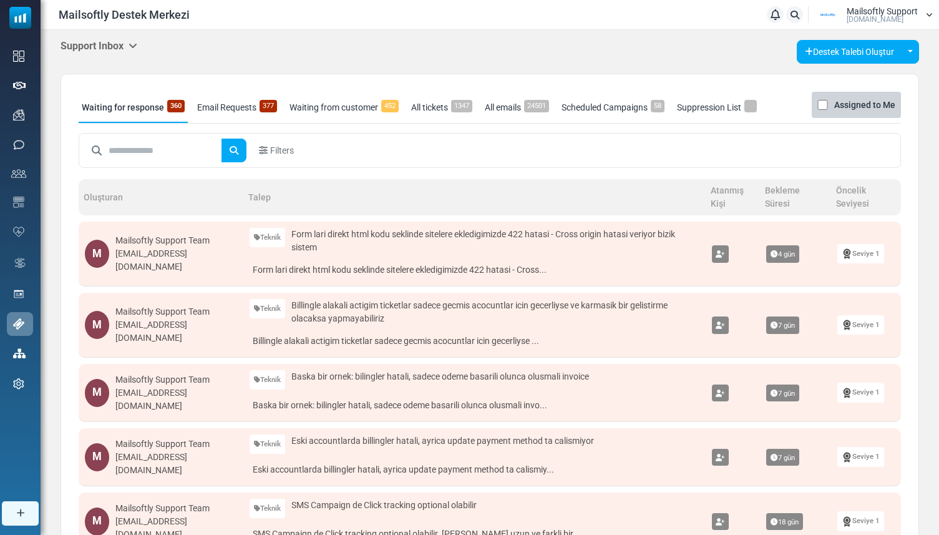
click at [106, 49] on h5 "Support Inbox" at bounding box center [99, 46] width 77 height 12
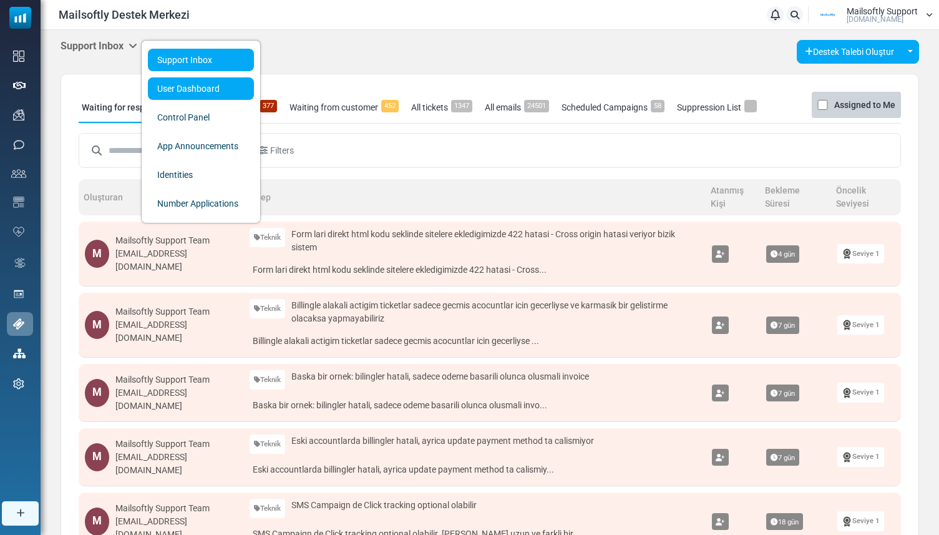
click at [159, 82] on link "User Dashboard" at bounding box center [201, 88] width 106 height 22
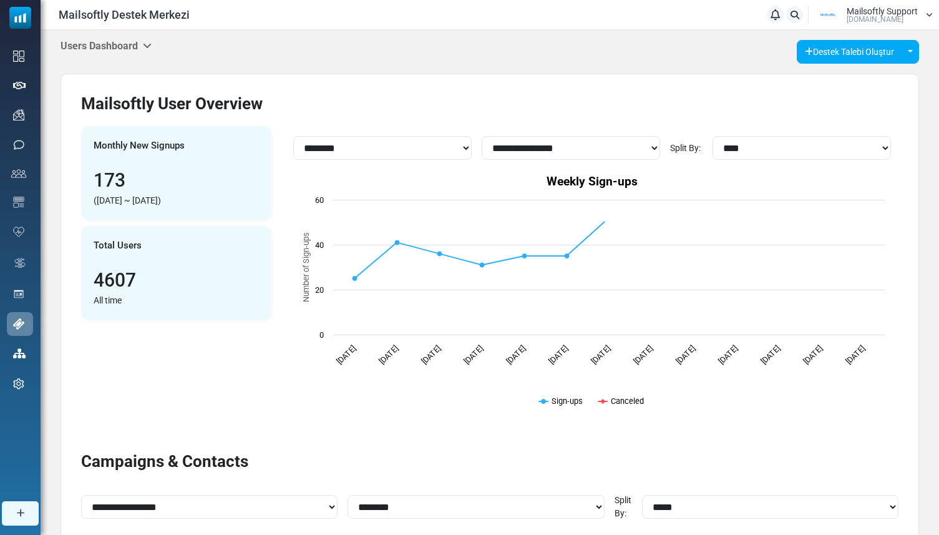
click at [122, 46] on h5 "Users Dashboard" at bounding box center [106, 46] width 91 height 12
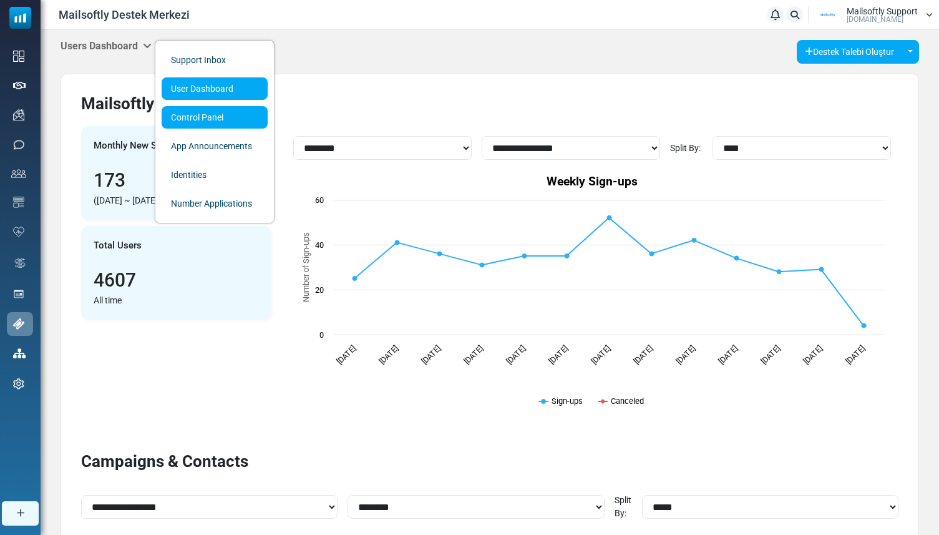
click at [167, 113] on link "Control Panel" at bounding box center [215, 117] width 106 height 22
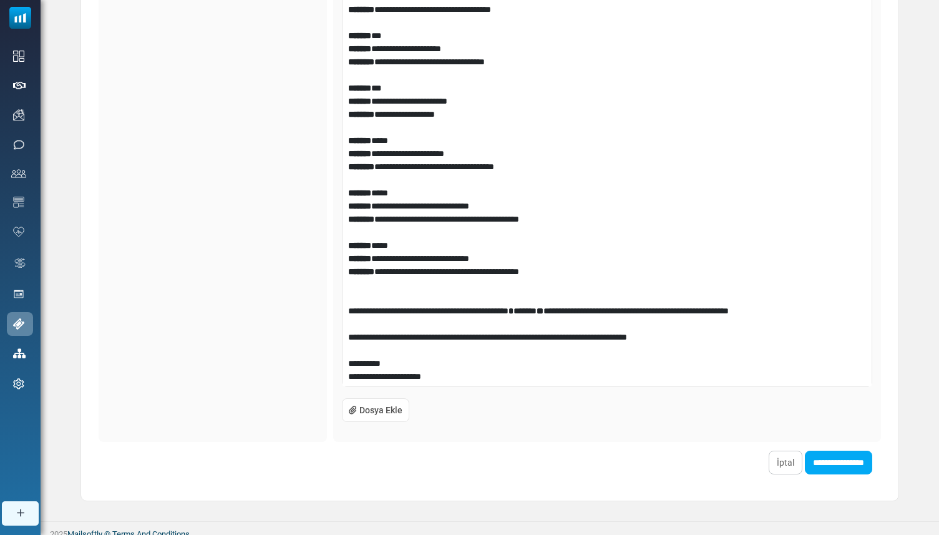
scroll to position [460, 0]
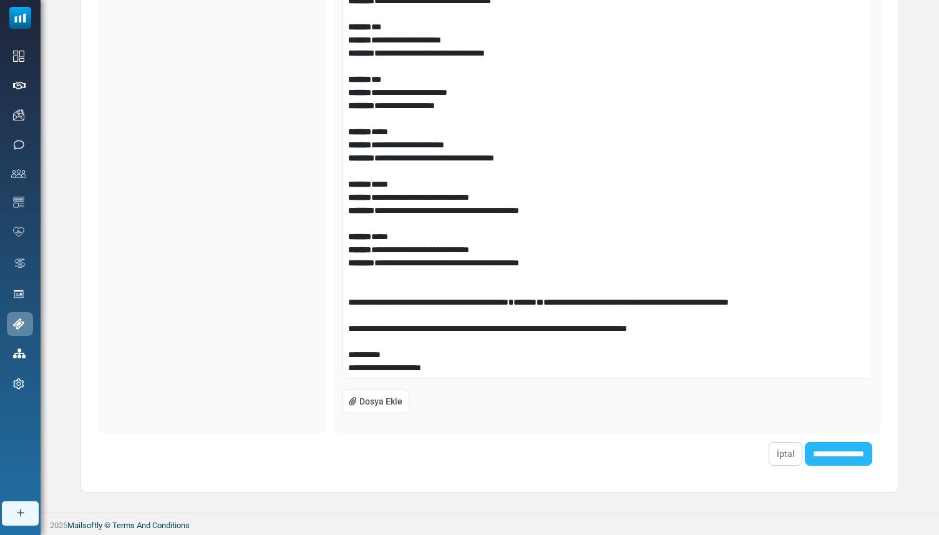
click at [838, 452] on input "**********" at bounding box center [838, 454] width 67 height 24
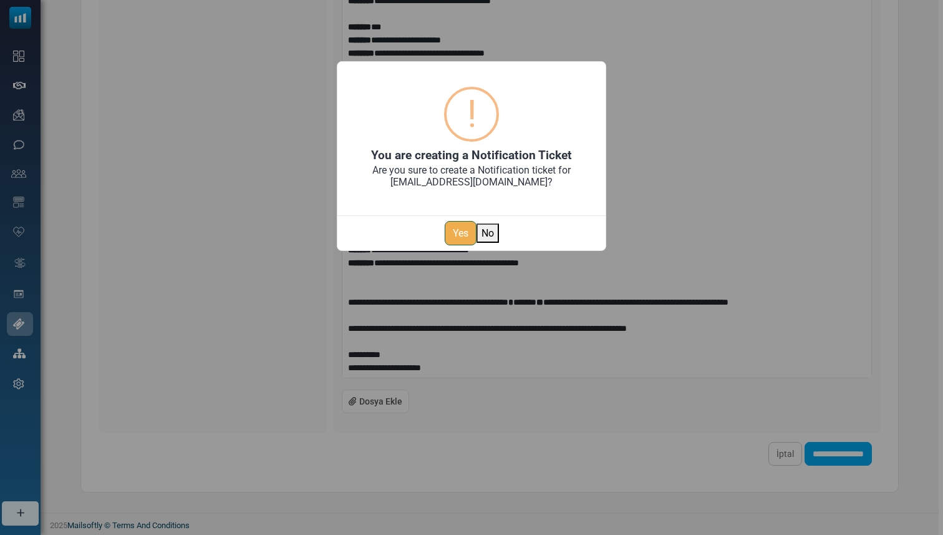
click at [451, 225] on button "Yes" at bounding box center [461, 233] width 32 height 24
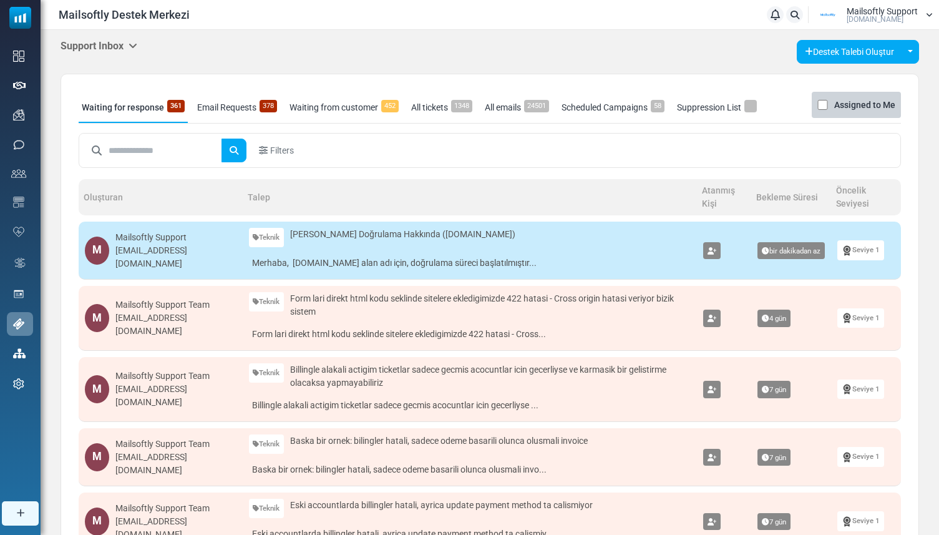
click at [580, 165] on div "Filters" at bounding box center [490, 150] width 822 height 35
